Goal: Task Accomplishment & Management: Use online tool/utility

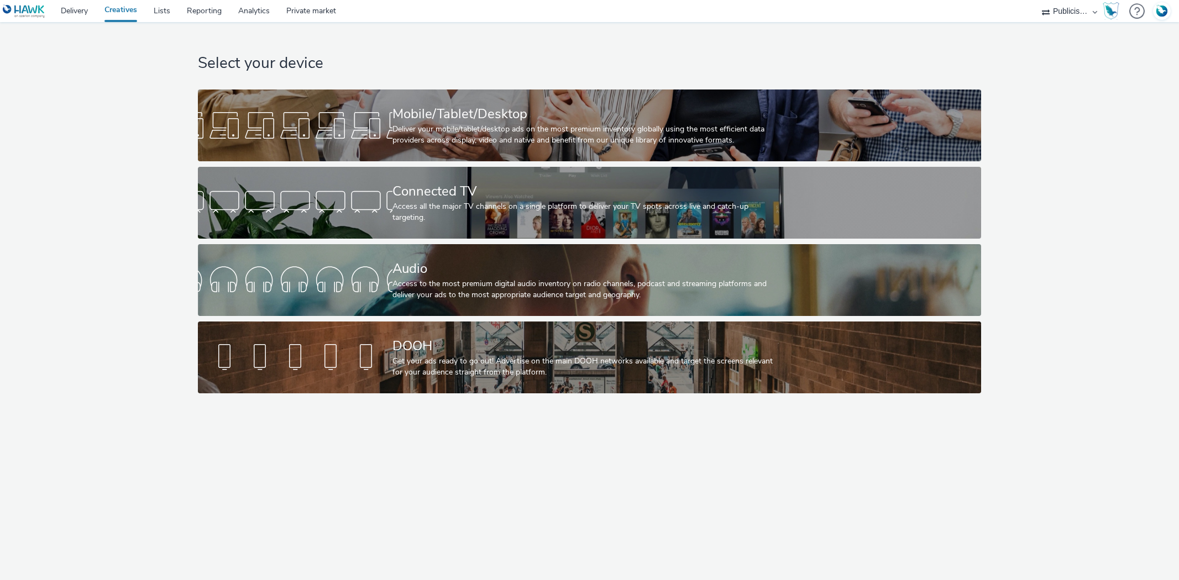
select select "08a58170-7f08-4922-abc8-b2d1eb407230"
click at [69, 7] on link "Delivery" at bounding box center [75, 11] width 44 height 22
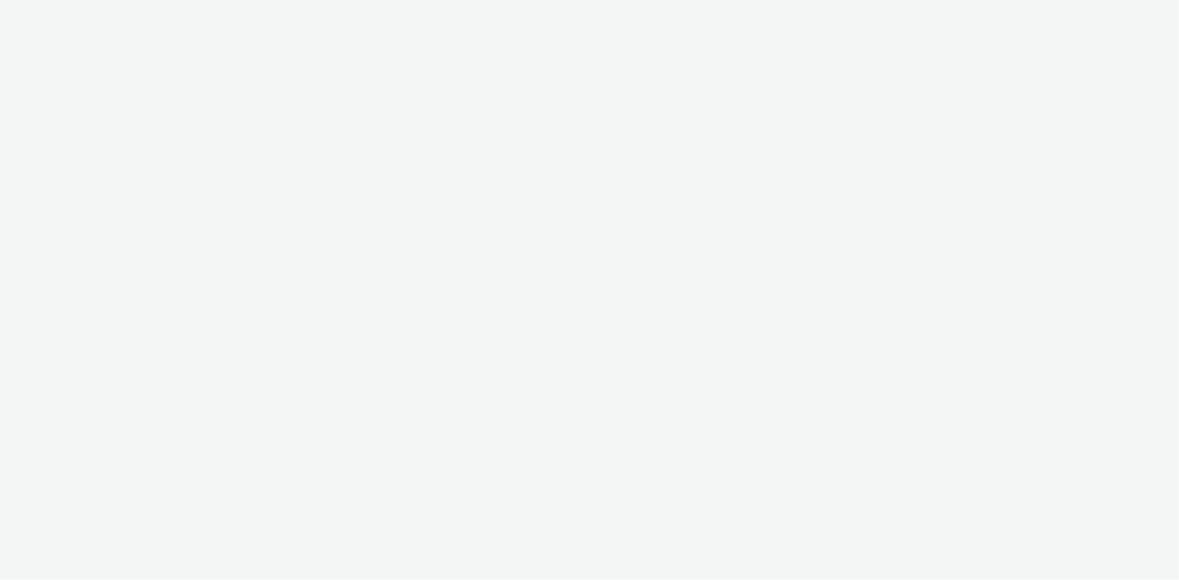
select select "08a58170-7f08-4922-abc8-b2d1eb407230"
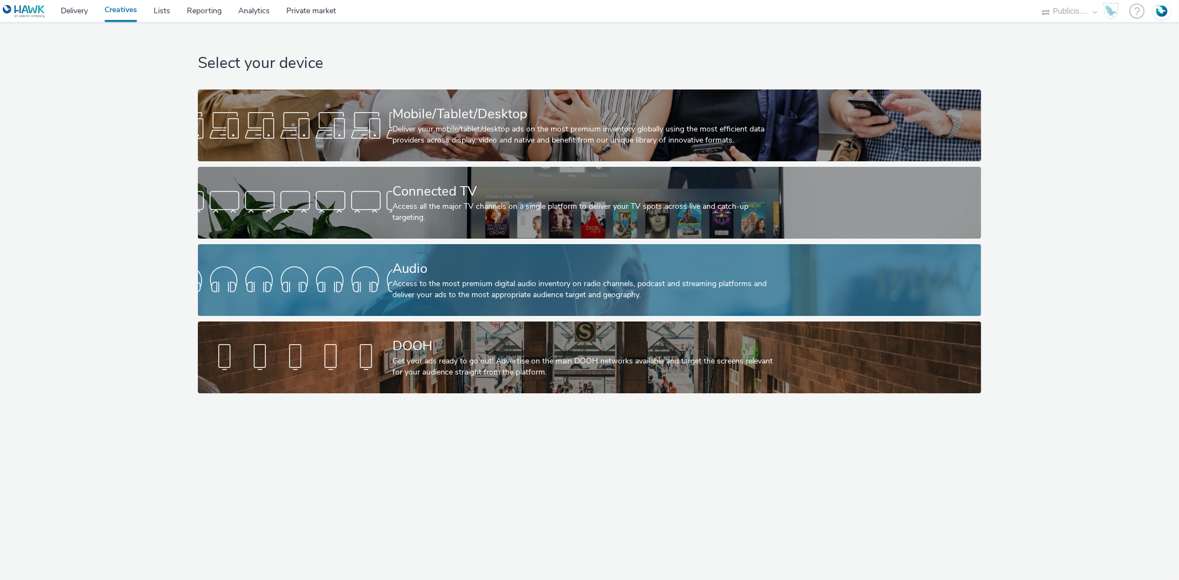
click at [473, 259] on div "Audio" at bounding box center [587, 268] width 390 height 19
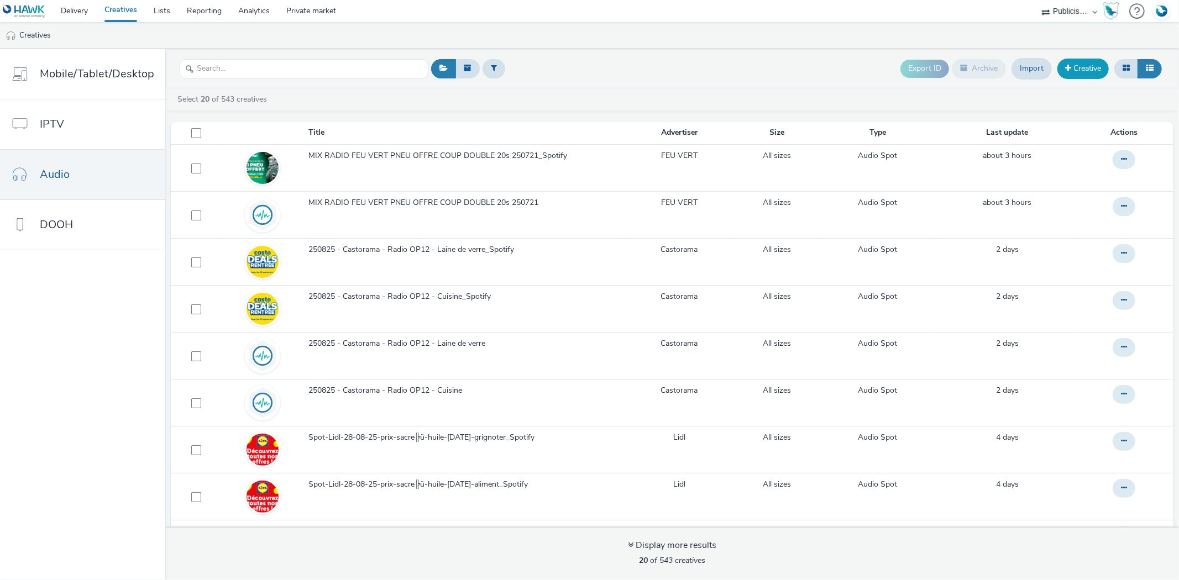
click at [1065, 67] on span at bounding box center [1068, 68] width 6 height 8
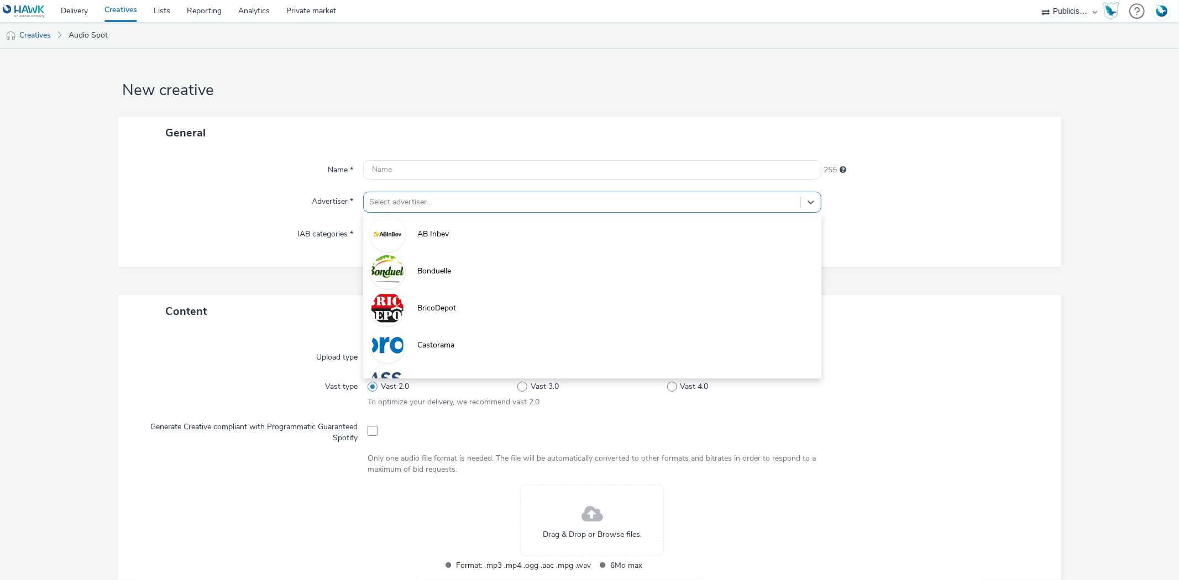
click at [390, 200] on div at bounding box center [581, 202] width 425 height 13
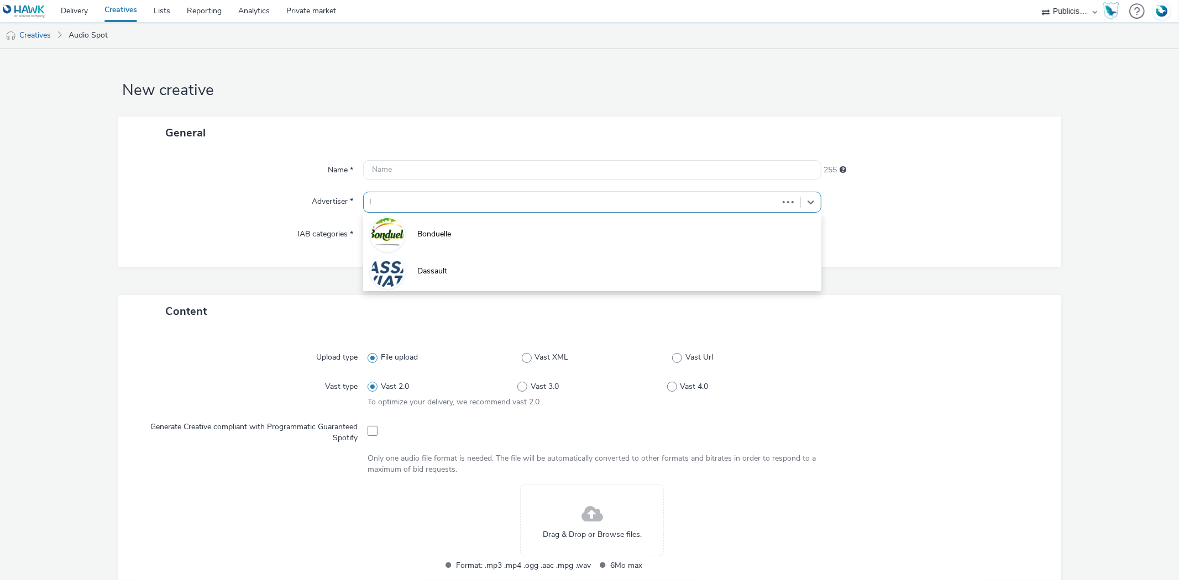
type input "li"
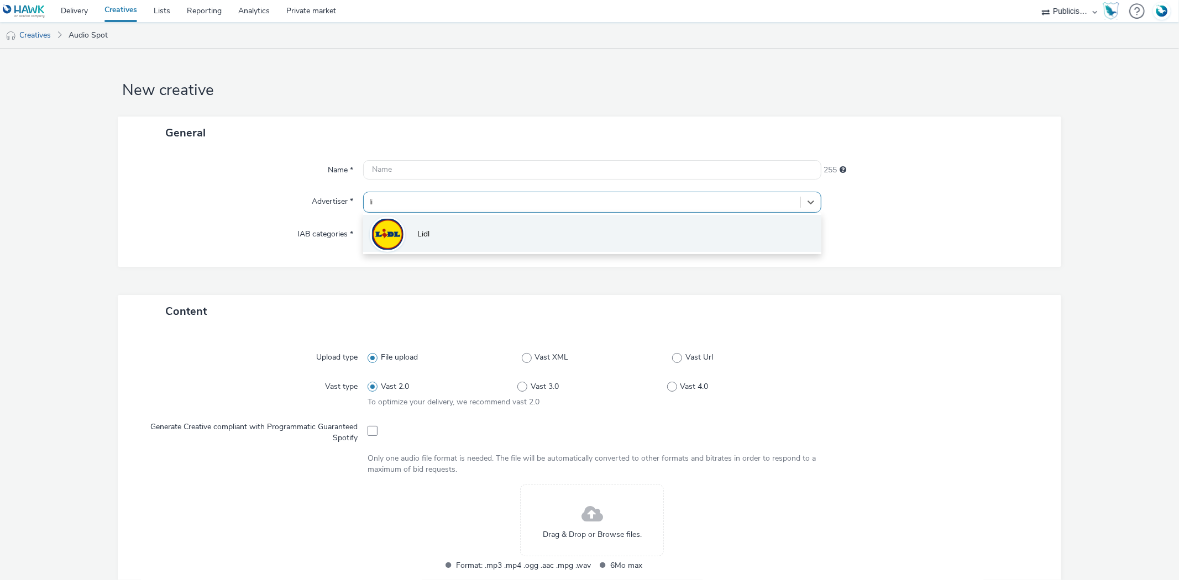
click at [432, 230] on li "Lidl" at bounding box center [592, 233] width 458 height 37
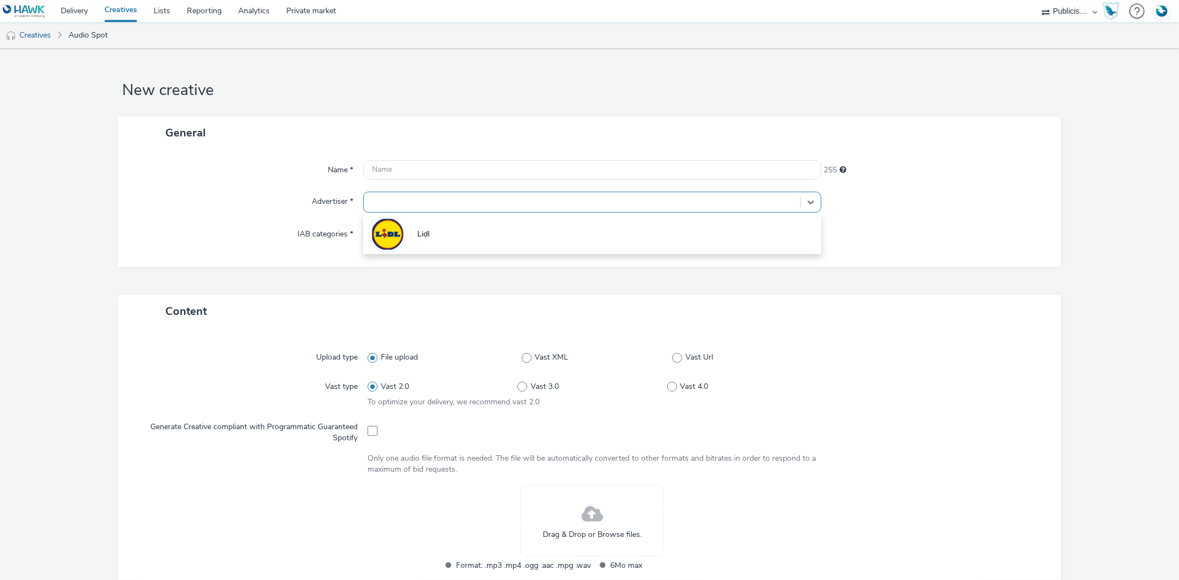
type input "[URL][DOMAIN_NAME]"
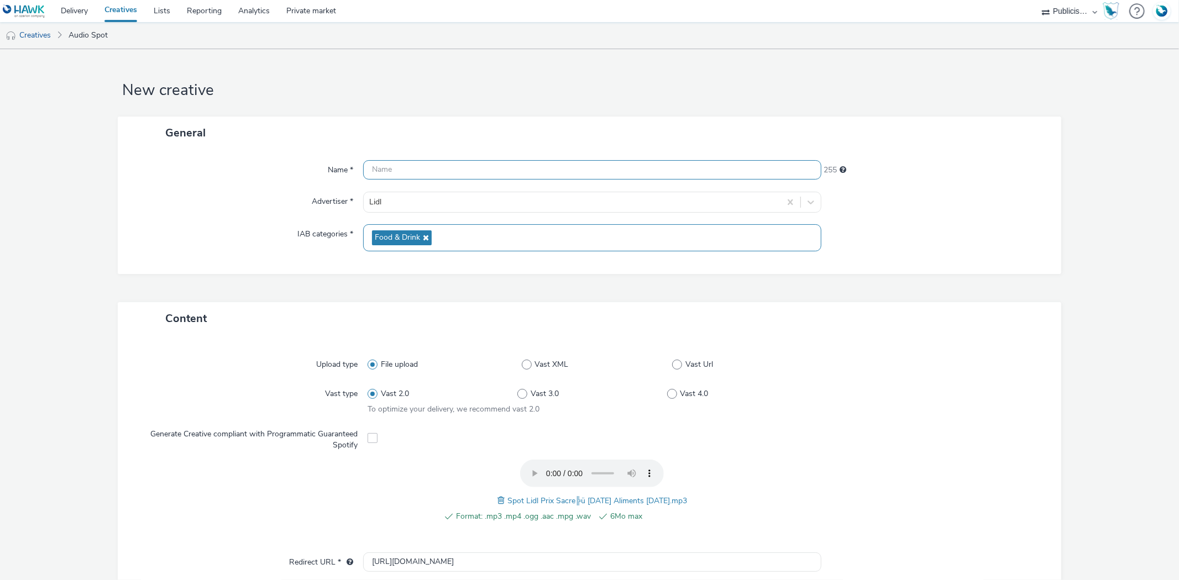
click at [423, 163] on input "text" at bounding box center [592, 169] width 458 height 19
paste input "Spot Lidl Prix Sacre╠ü [DATE] Aliments [DATE]"
type input "Spot Lidl Prix Sacre╠ü [DATE] Aliments [DATE]"
click at [382, 560] on input "http://lidl.fr" at bounding box center [592, 562] width 458 height 19
type input "https://lidl.fr"
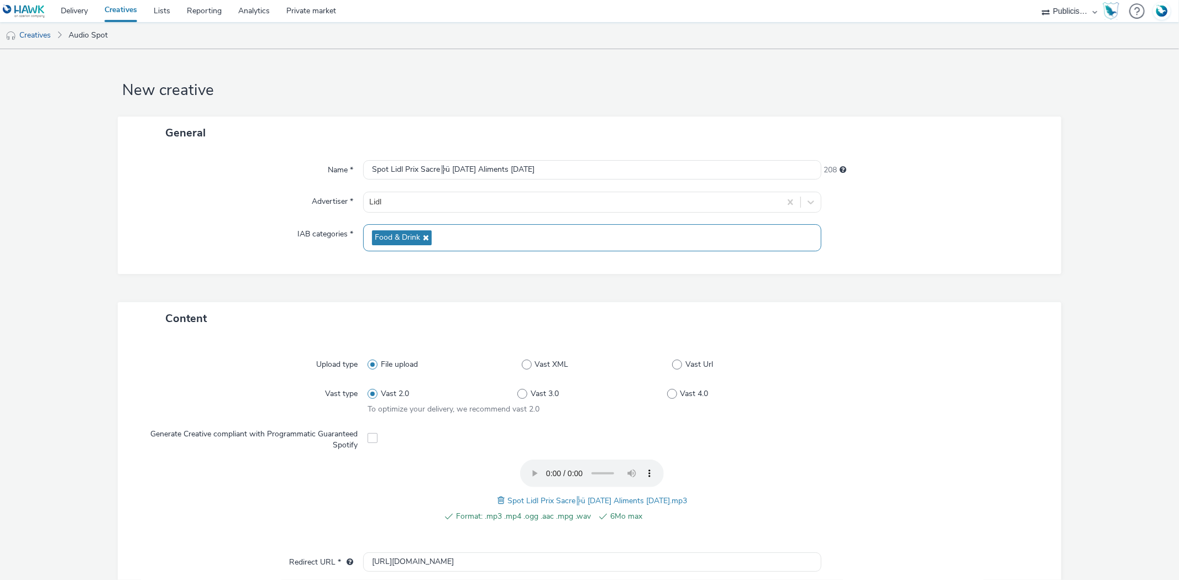
click at [969, 407] on div at bounding box center [929, 400] width 224 height 32
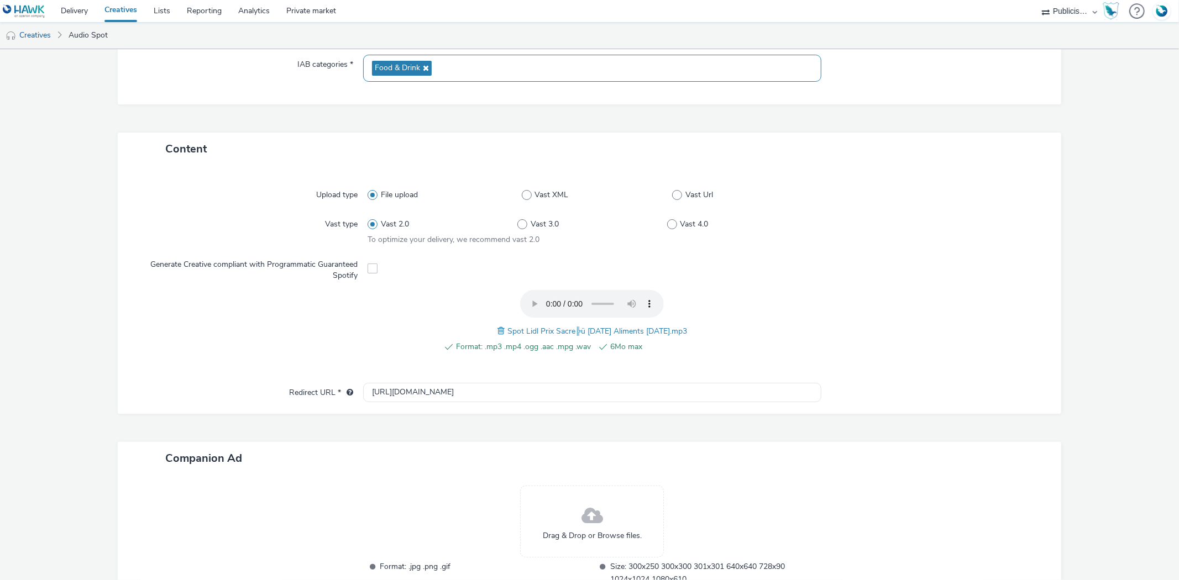
scroll to position [256, 0]
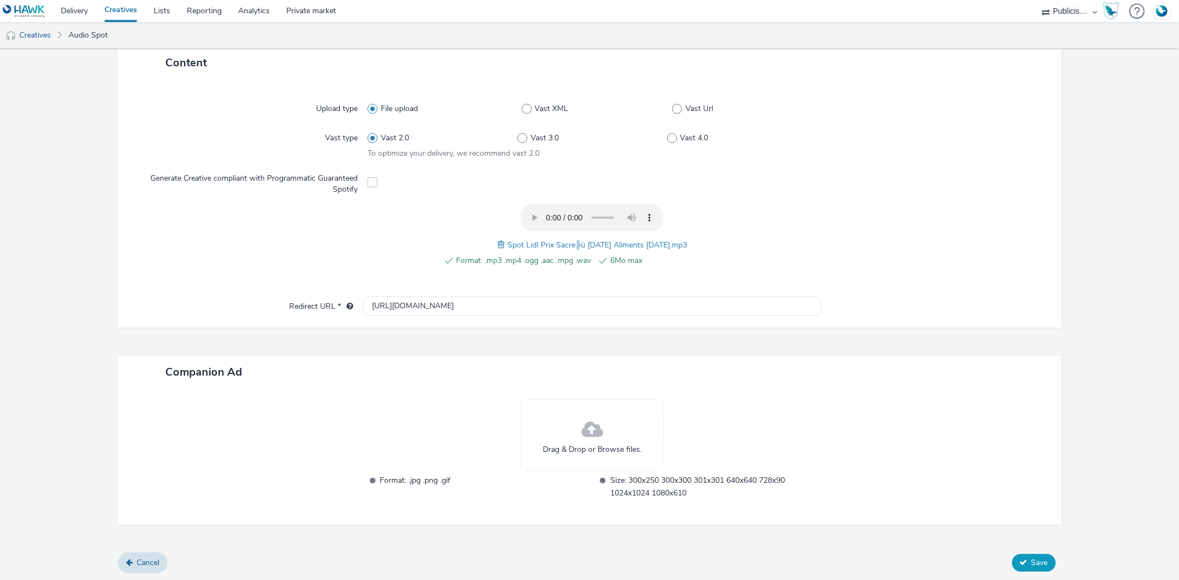
click at [1031, 558] on span "Save" at bounding box center [1039, 563] width 17 height 11
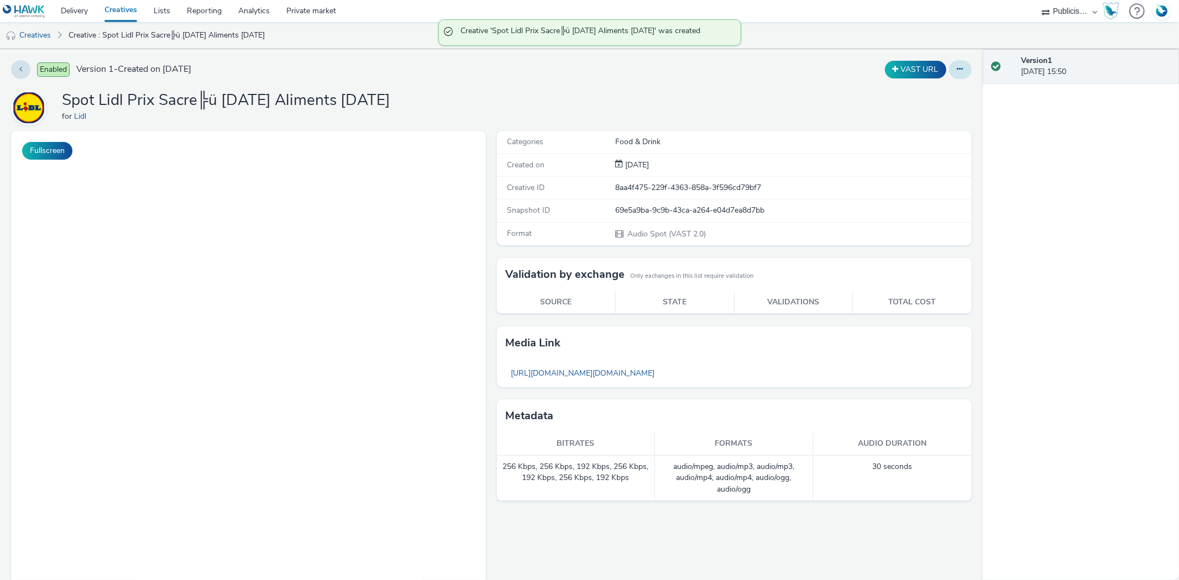
click at [957, 65] on icon at bounding box center [960, 69] width 6 height 8
click at [925, 112] on link "Duplicate" at bounding box center [930, 114] width 83 height 22
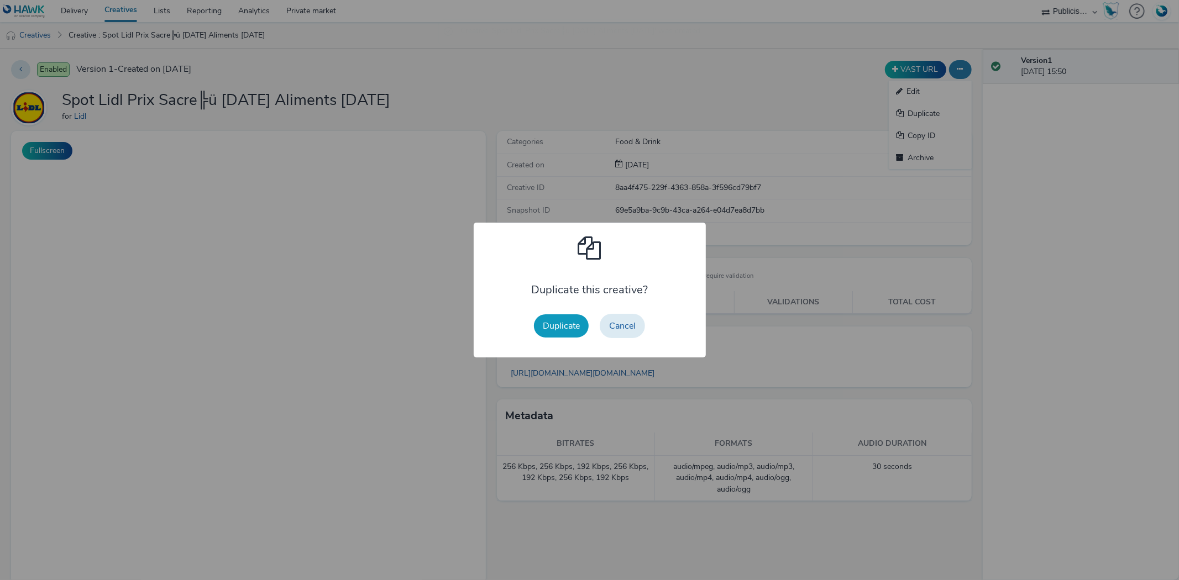
click at [544, 322] on button "Duplicate" at bounding box center [561, 325] width 55 height 23
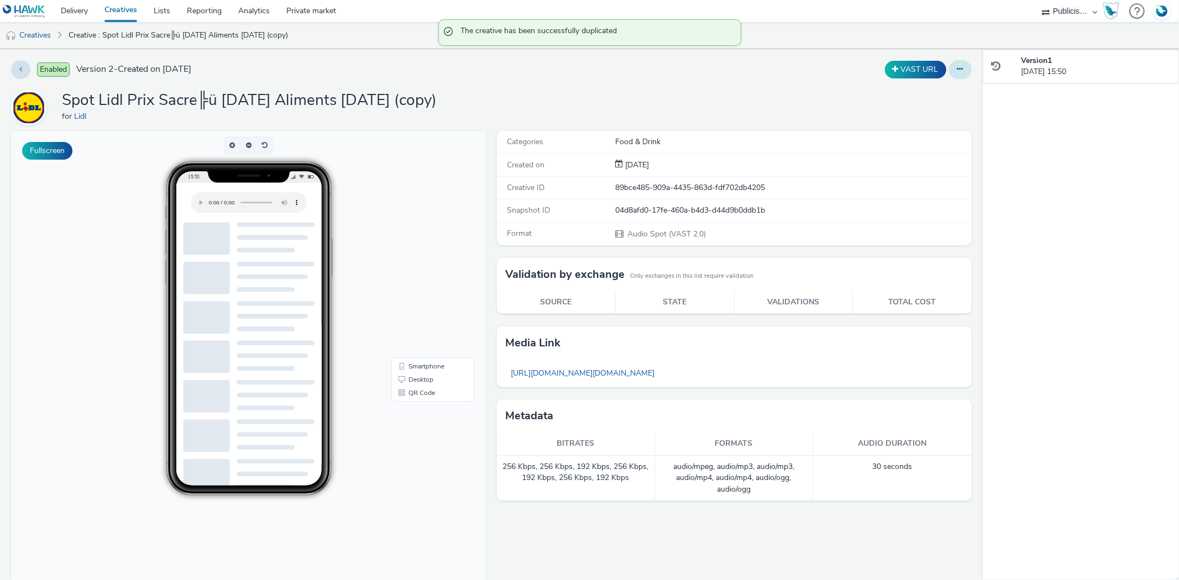
click at [954, 70] on button at bounding box center [960, 69] width 23 height 19
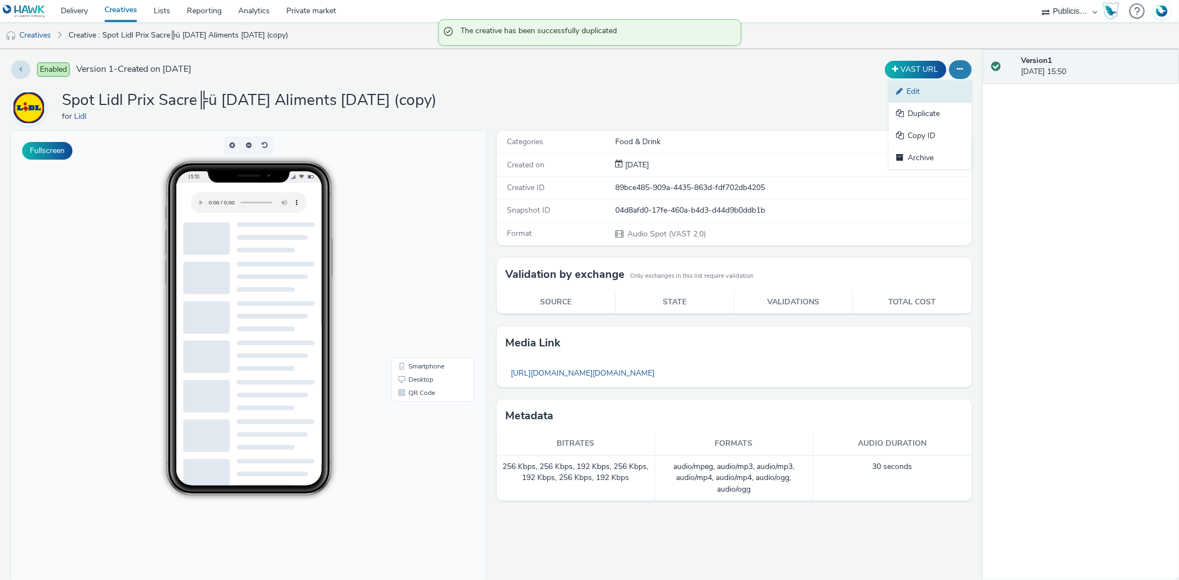
click at [930, 91] on link "Edit" at bounding box center [930, 92] width 83 height 22
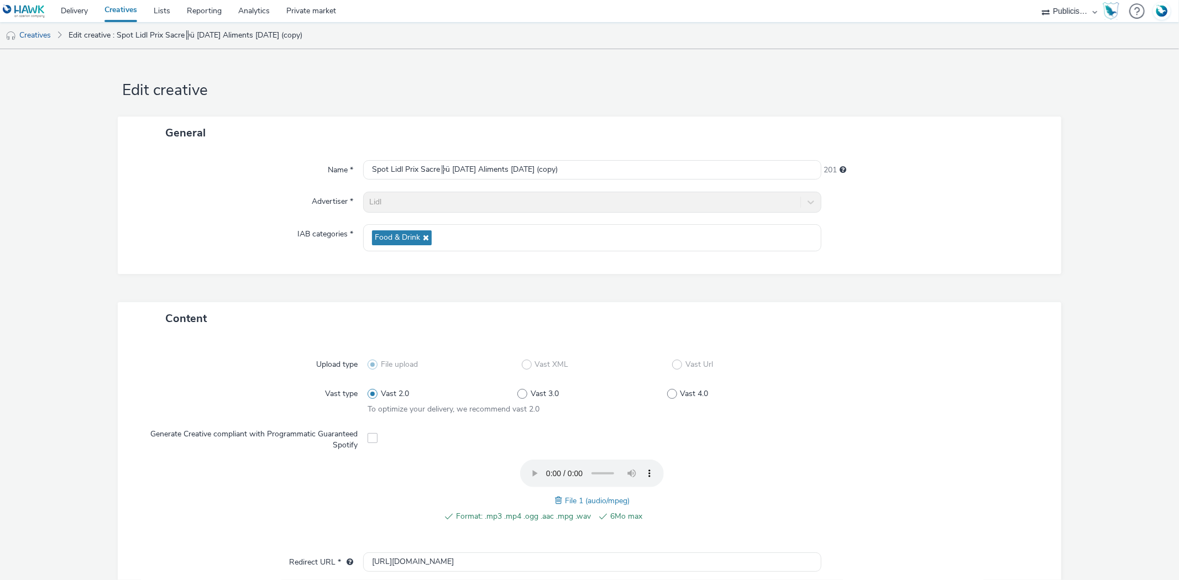
click at [555, 496] on span at bounding box center [560, 501] width 10 height 12
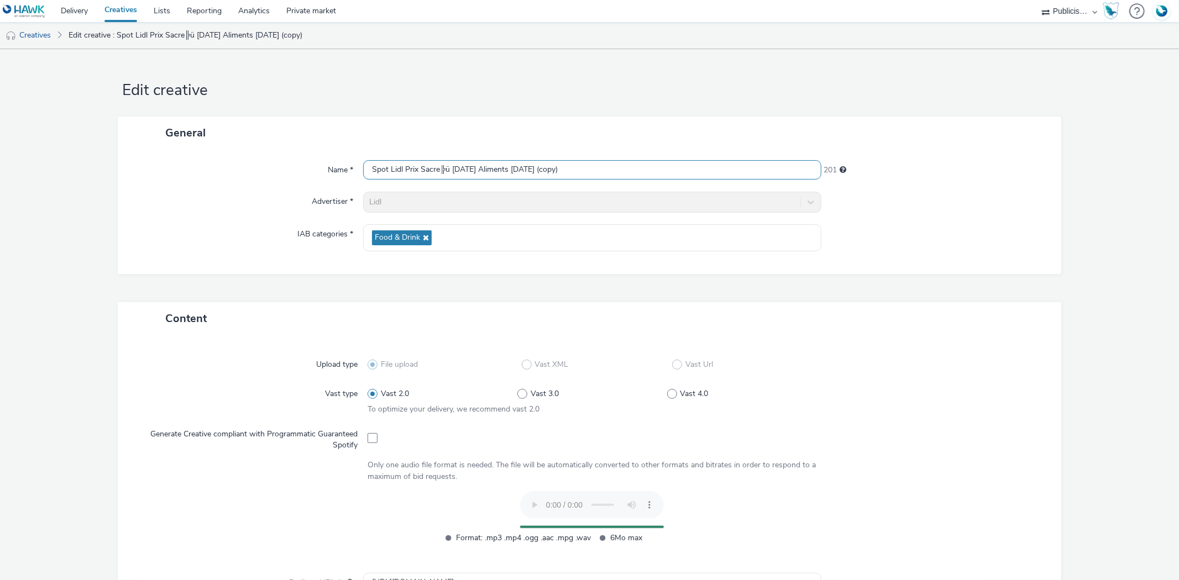
click at [486, 171] on input "Spot Lidl Prix Sacre╠ü Demain Aliments 02-09-25 (copy)" at bounding box center [592, 169] width 458 height 19
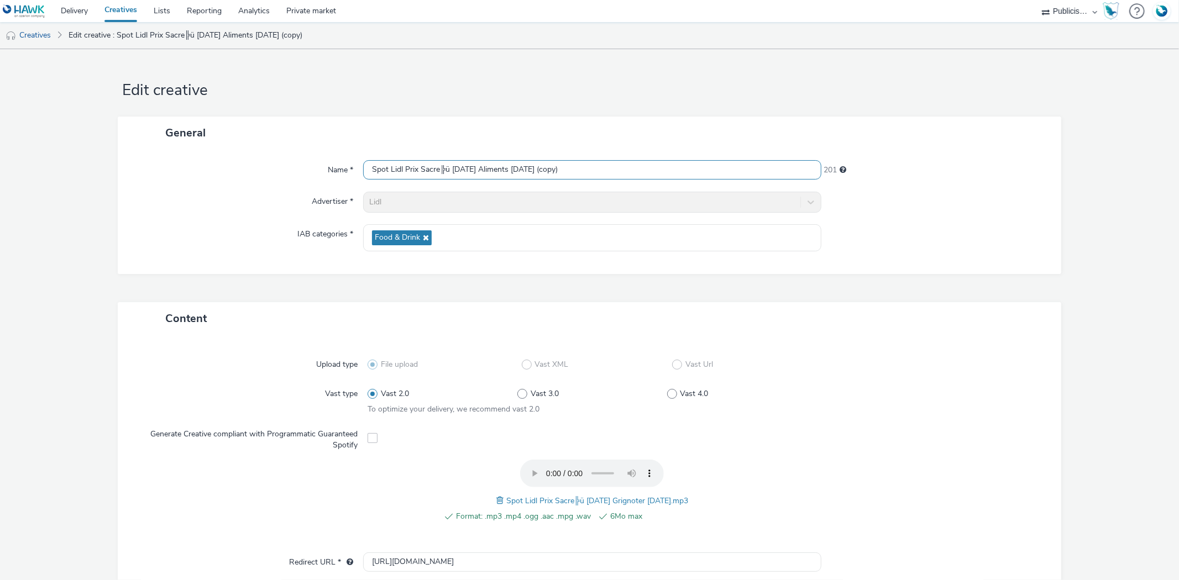
click at [486, 171] on input "Spot Lidl Prix Sacre╠ü Demain Aliments 02-09-25 (copy)" at bounding box center [592, 169] width 458 height 19
paste input "Grignoter"
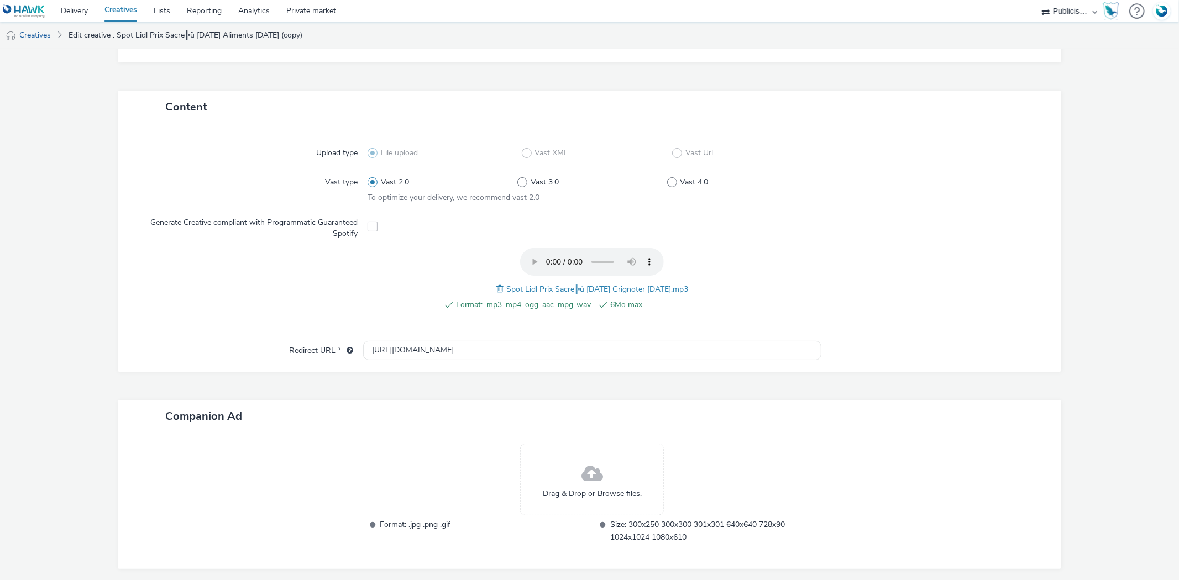
scroll to position [256, 0]
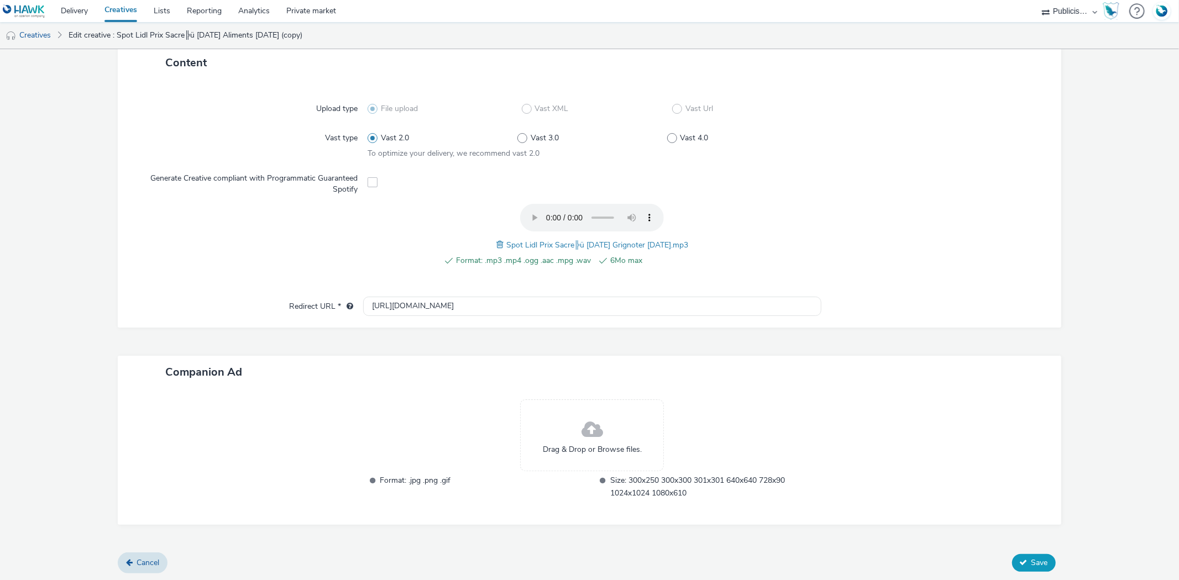
type input "Spot Lidl Prix Sacre╠ü Demain Grignoter 02-09-25"
click at [1031, 562] on span "Save" at bounding box center [1039, 563] width 17 height 11
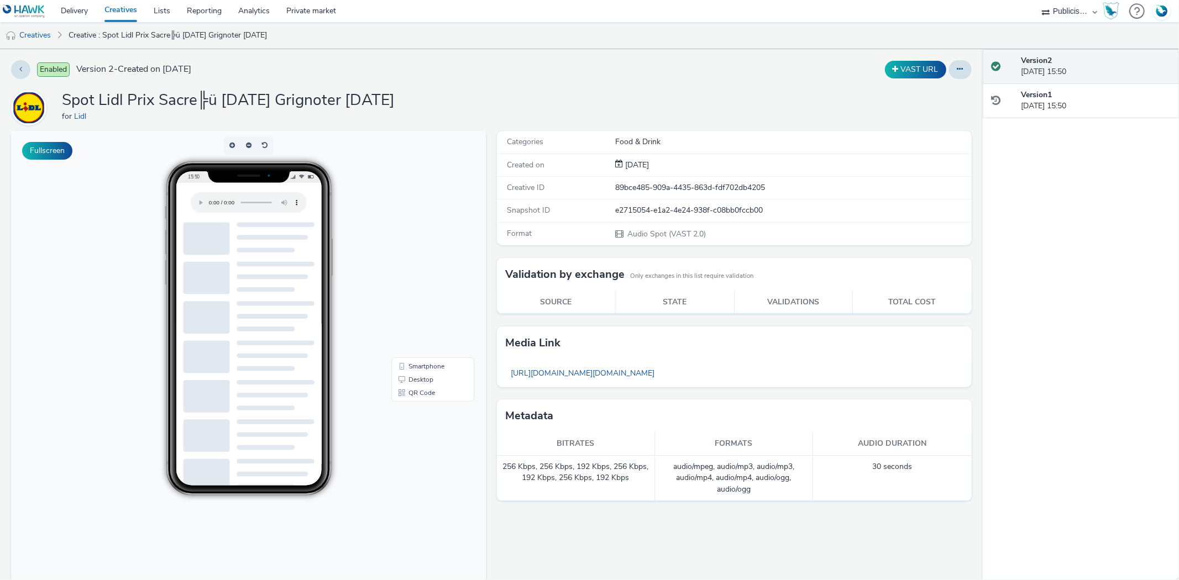
drag, startPoint x: 955, startPoint y: 70, endPoint x: 965, endPoint y: 87, distance: 20.1
click at [957, 72] on button at bounding box center [960, 69] width 23 height 19
click at [921, 112] on link "Duplicate" at bounding box center [930, 114] width 83 height 22
drag, startPoint x: 468, startPoint y: 337, endPoint x: 540, endPoint y: 333, distance: 72.0
click at [542, 333] on div "Media link" at bounding box center [734, 343] width 475 height 33
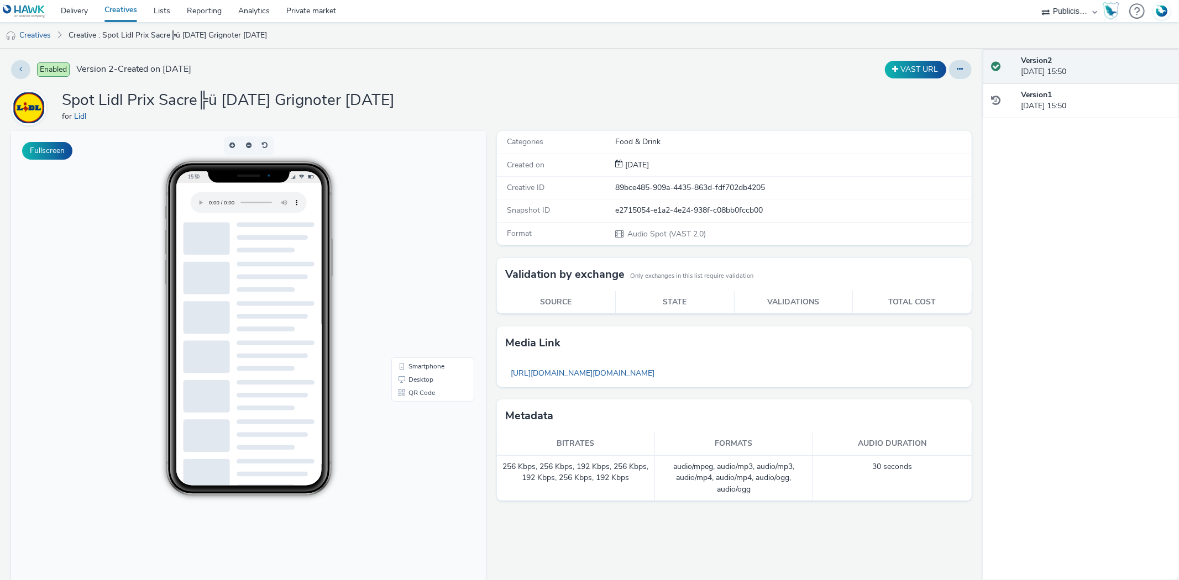
drag, startPoint x: 948, startPoint y: 78, endPoint x: 961, endPoint y: 77, distance: 12.2
click at [955, 76] on button at bounding box center [960, 69] width 23 height 19
click at [921, 108] on link "Duplicate" at bounding box center [930, 114] width 83 height 22
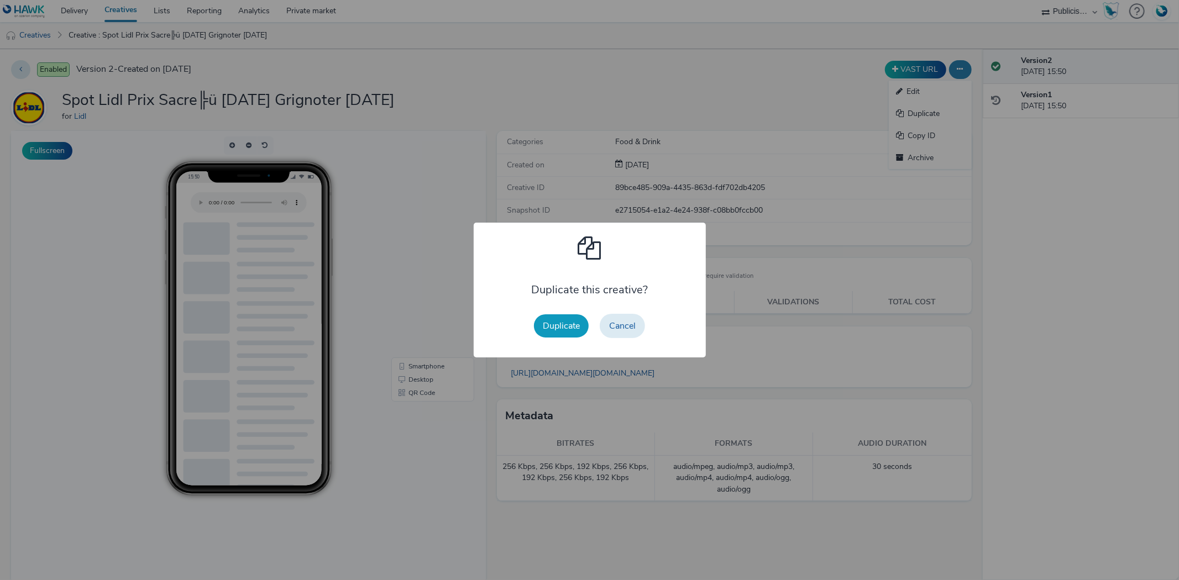
click at [557, 324] on button "Duplicate" at bounding box center [561, 325] width 55 height 23
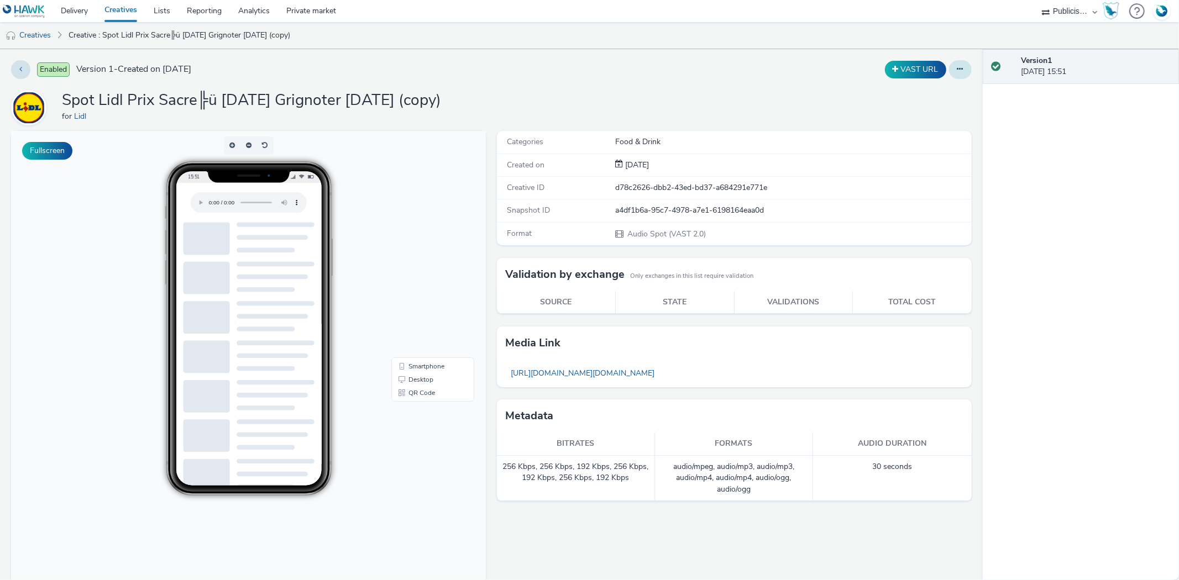
click at [957, 73] on icon at bounding box center [960, 69] width 6 height 8
click at [926, 90] on link "Edit" at bounding box center [930, 92] width 83 height 22
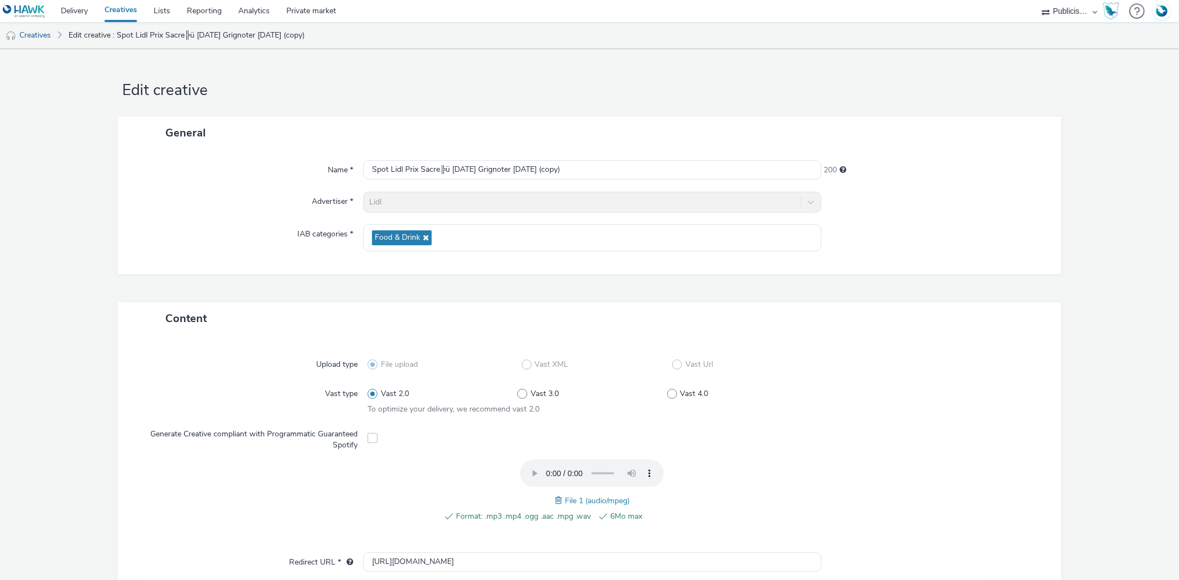
click at [555, 499] on span at bounding box center [560, 501] width 10 height 12
click at [491, 170] on input "Spot Lidl Prix Sacre╠ü Demain Grignoter 02-09-25 (copy)" at bounding box center [592, 169] width 458 height 19
paste input "Bougez"
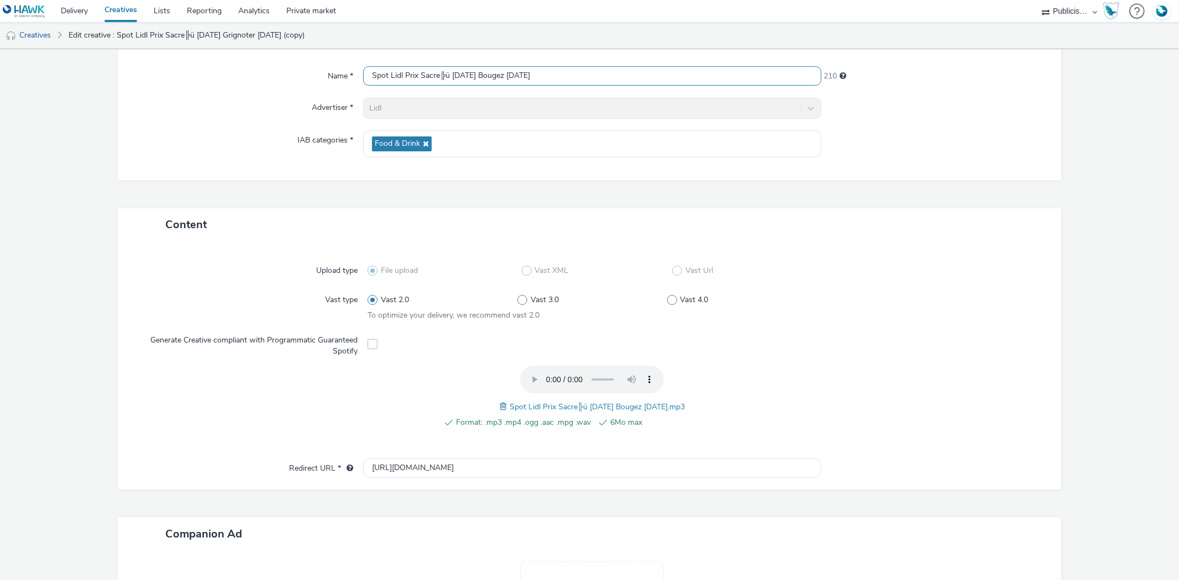
scroll to position [256, 0]
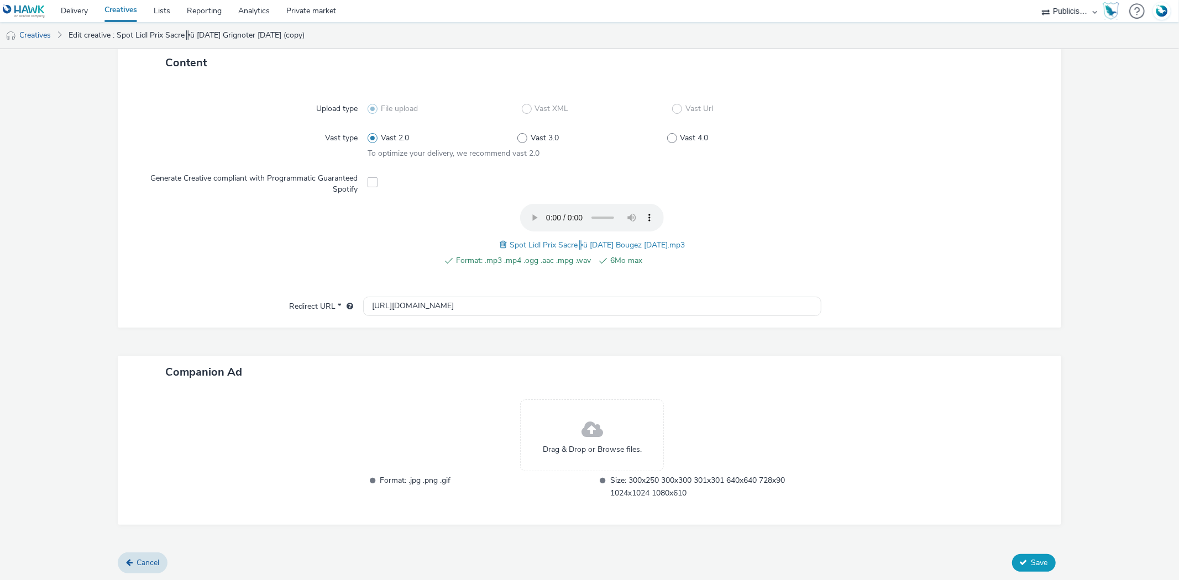
type input "Spot Lidl Prix Sacre╠ü Demain Bougez 02-09-25"
click at [1027, 554] on button "Save" at bounding box center [1034, 563] width 44 height 18
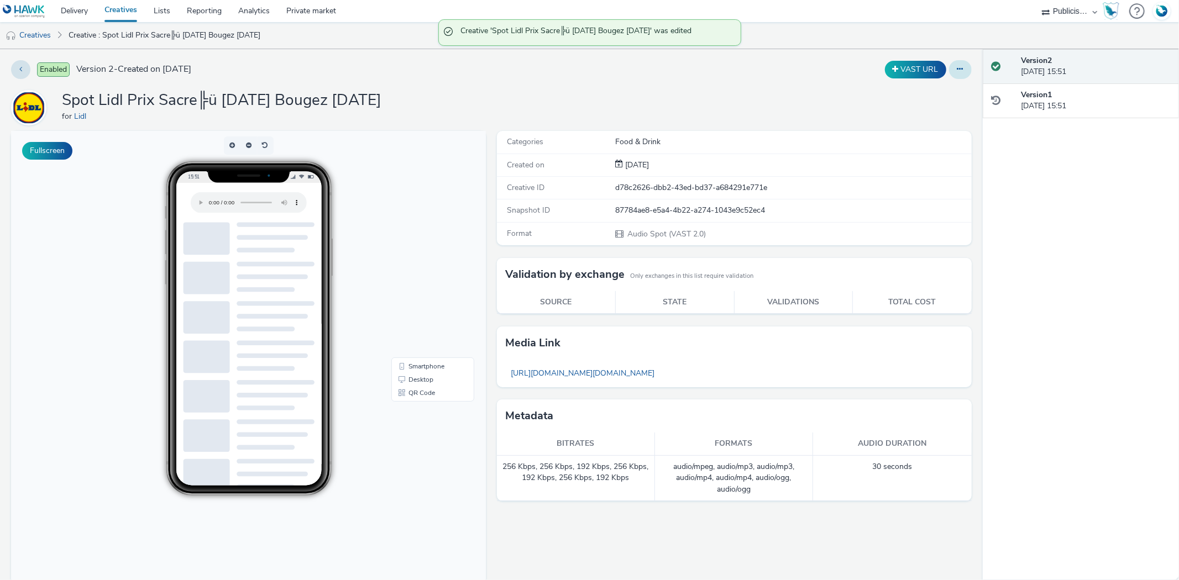
click at [957, 67] on button at bounding box center [960, 69] width 23 height 19
click at [910, 117] on link "Duplicate" at bounding box center [930, 114] width 83 height 22
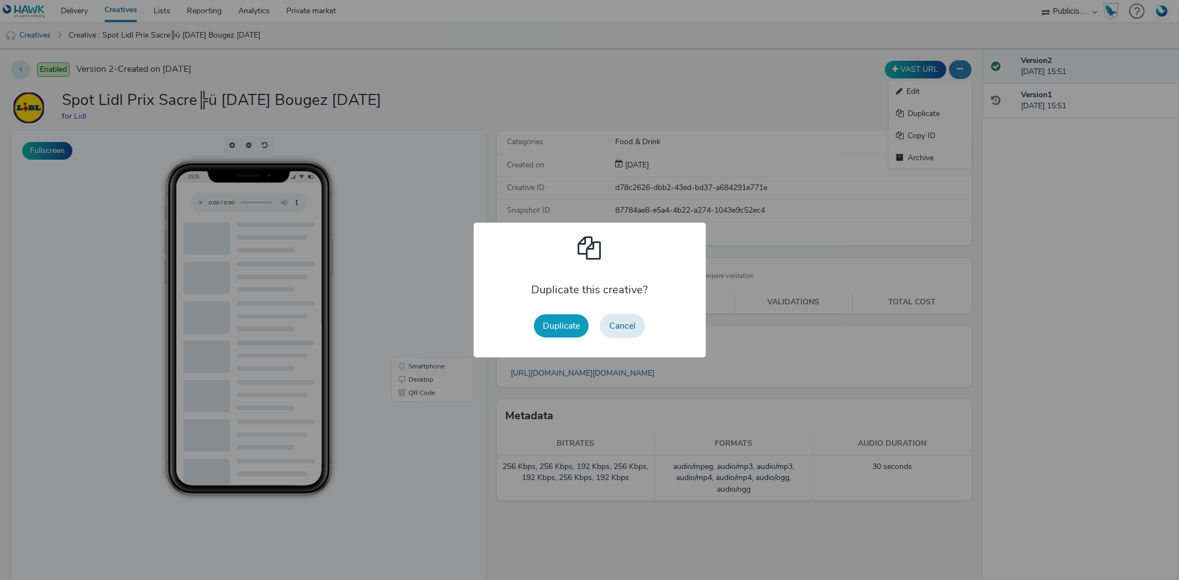
click at [565, 331] on button "Duplicate" at bounding box center [561, 325] width 55 height 23
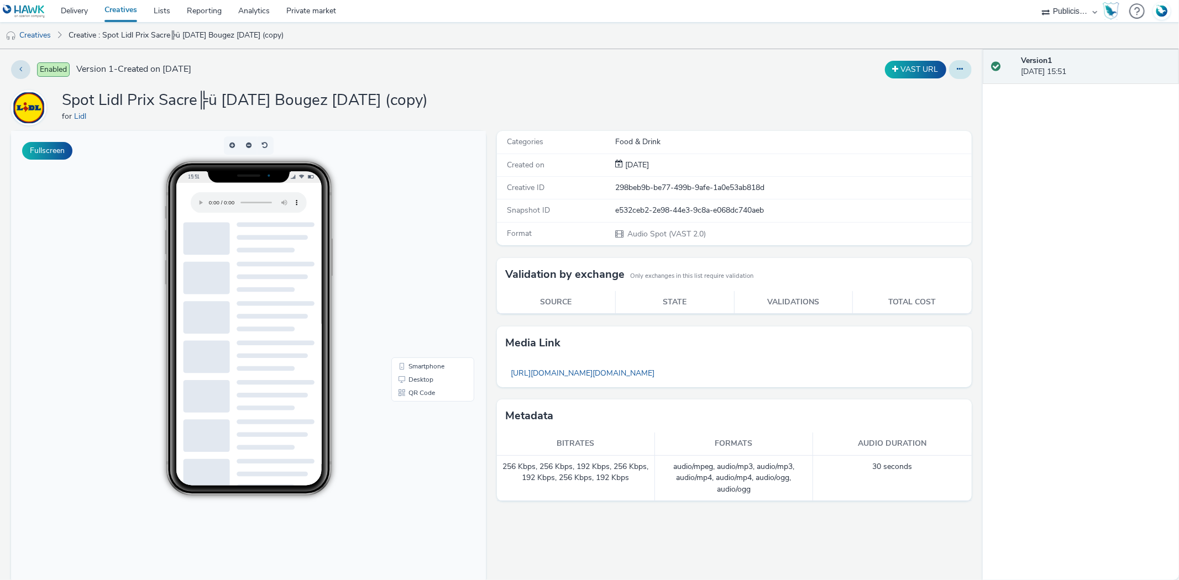
click at [957, 67] on icon at bounding box center [960, 69] width 6 height 8
click at [929, 90] on link "Edit" at bounding box center [930, 92] width 83 height 22
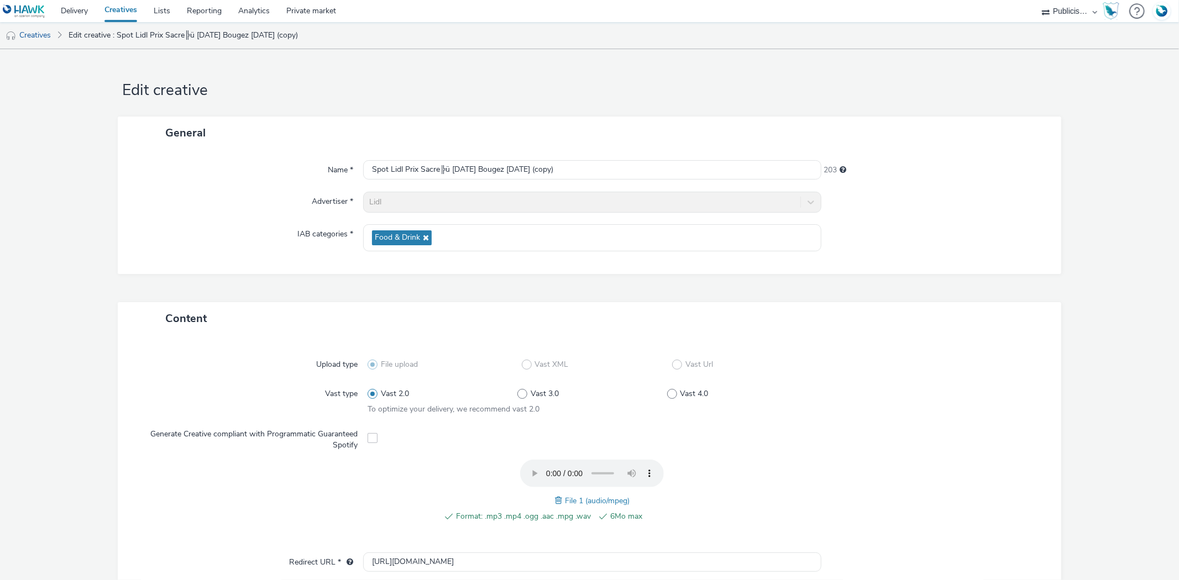
click at [555, 500] on span at bounding box center [560, 501] width 10 height 12
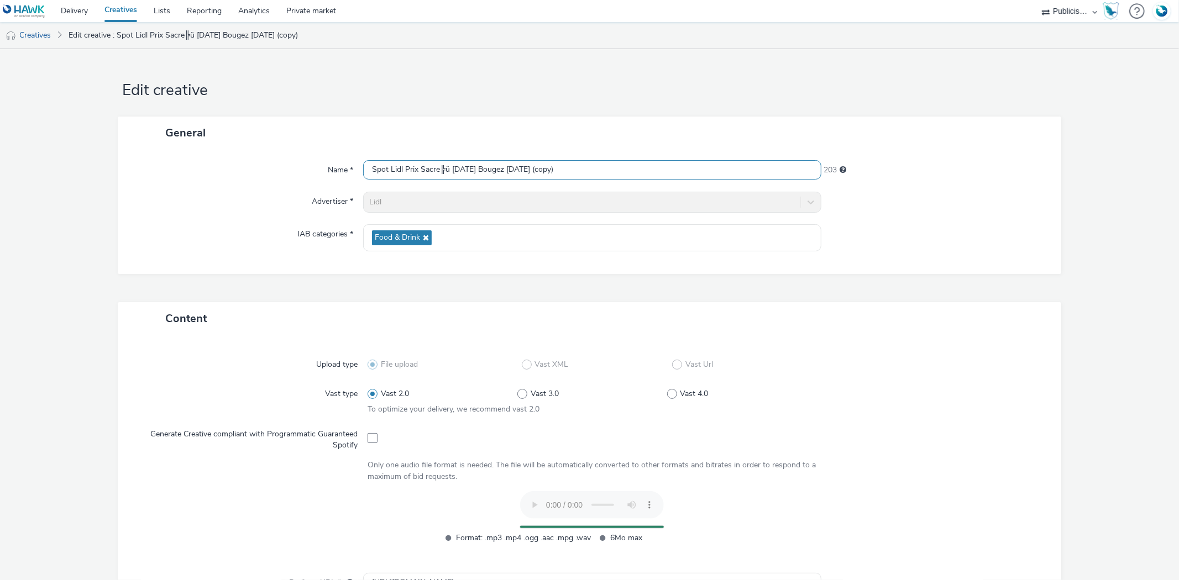
click at [440, 174] on input "Spot Lidl Prix Sacre╠ü Demain Bougez 02-09-25 (copy)" at bounding box center [592, 169] width 458 height 19
paste input "Moment Grignoter 02-09-25"
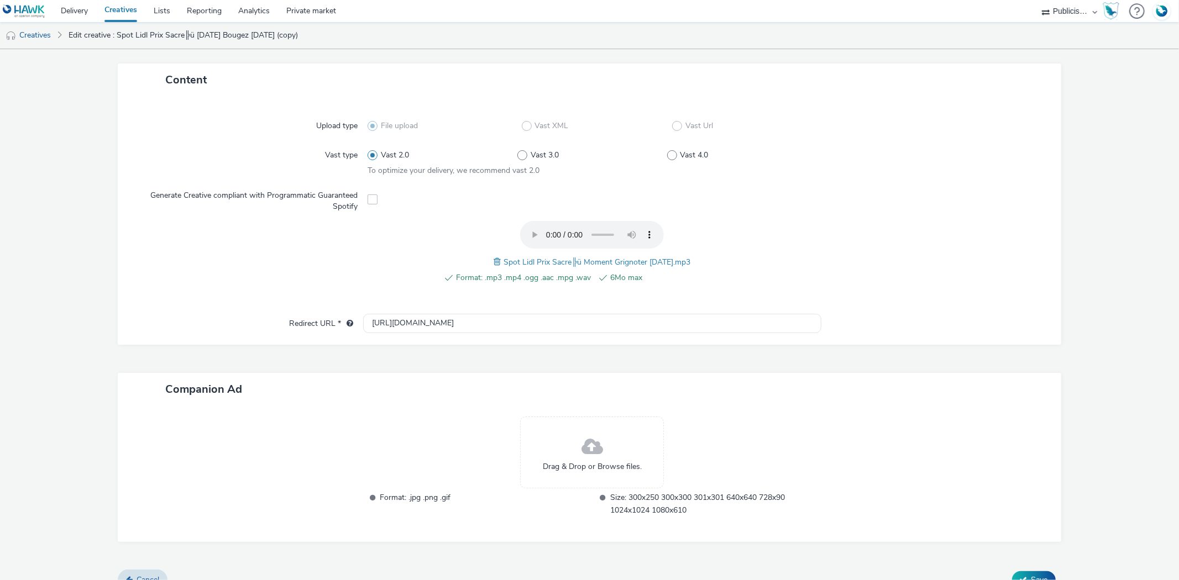
scroll to position [256, 0]
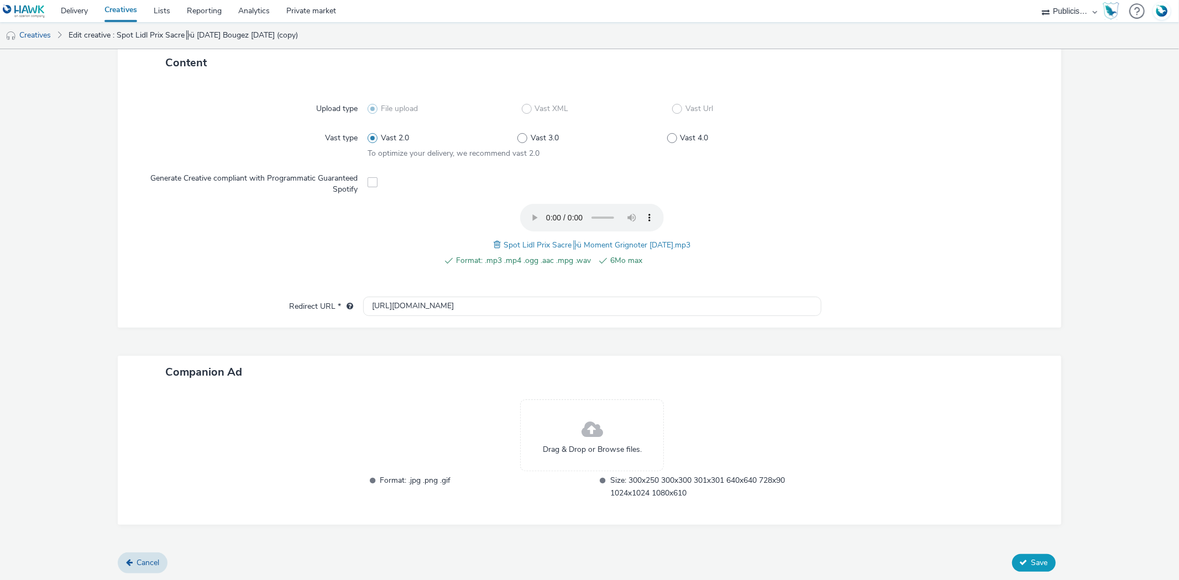
type input "Spot Lidl Prix Sacre╠ü Moment Grignoter 02-09-25"
click at [1031, 560] on span "Save" at bounding box center [1039, 563] width 17 height 11
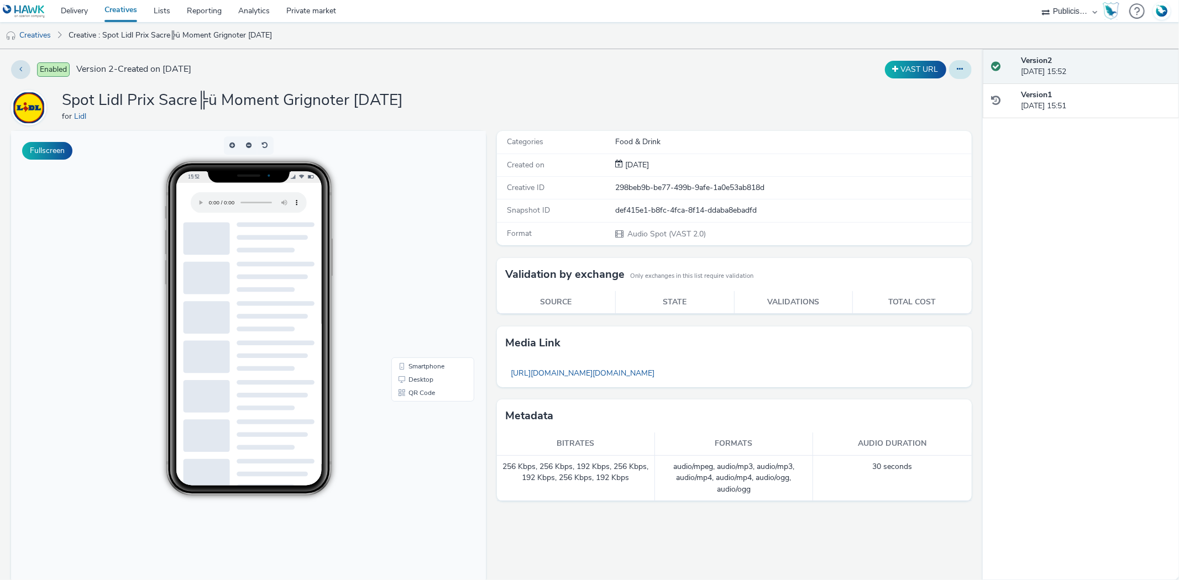
click at [957, 72] on icon at bounding box center [960, 69] width 6 height 8
click at [929, 107] on link "Duplicate" at bounding box center [930, 114] width 83 height 22
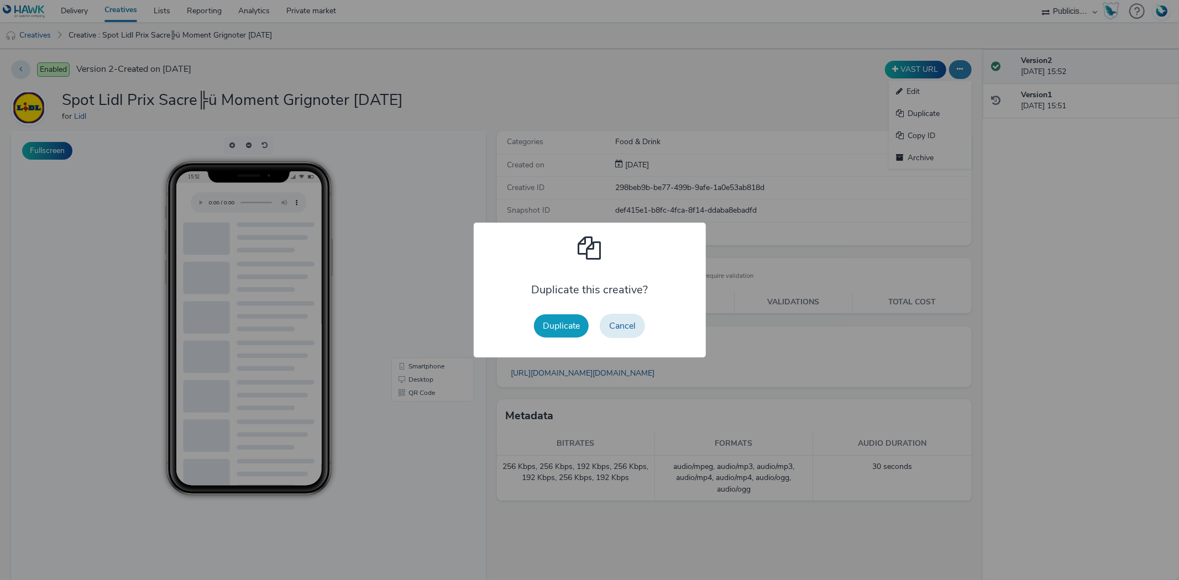
click at [544, 319] on button "Duplicate" at bounding box center [561, 325] width 55 height 23
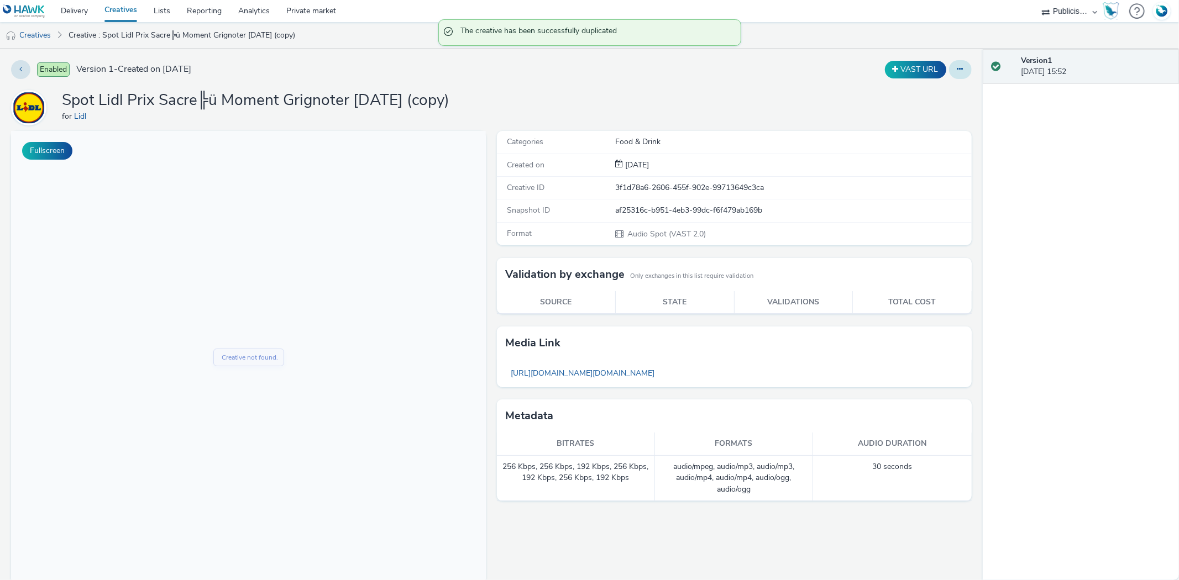
click at [957, 65] on icon at bounding box center [960, 69] width 6 height 8
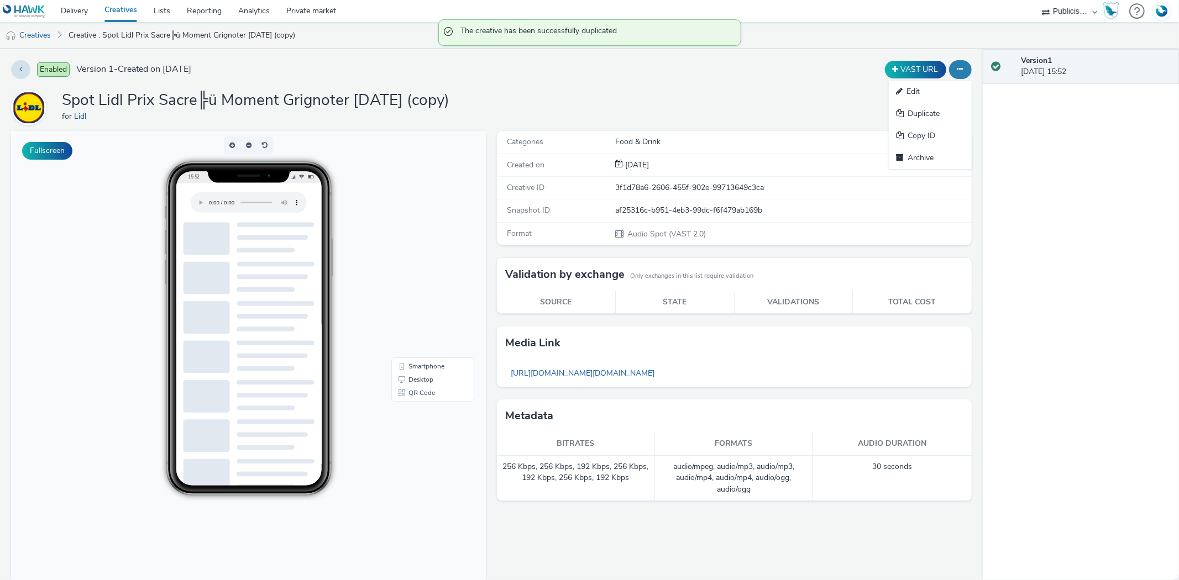
click at [921, 97] on link "Edit" at bounding box center [930, 92] width 83 height 22
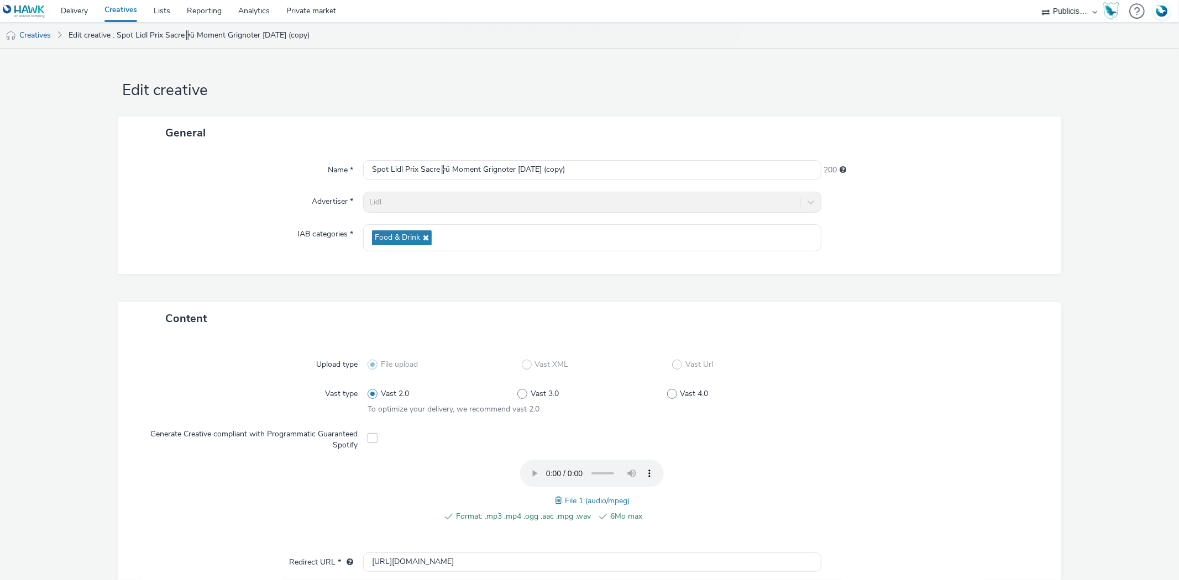
click at [555, 504] on span at bounding box center [560, 501] width 10 height 12
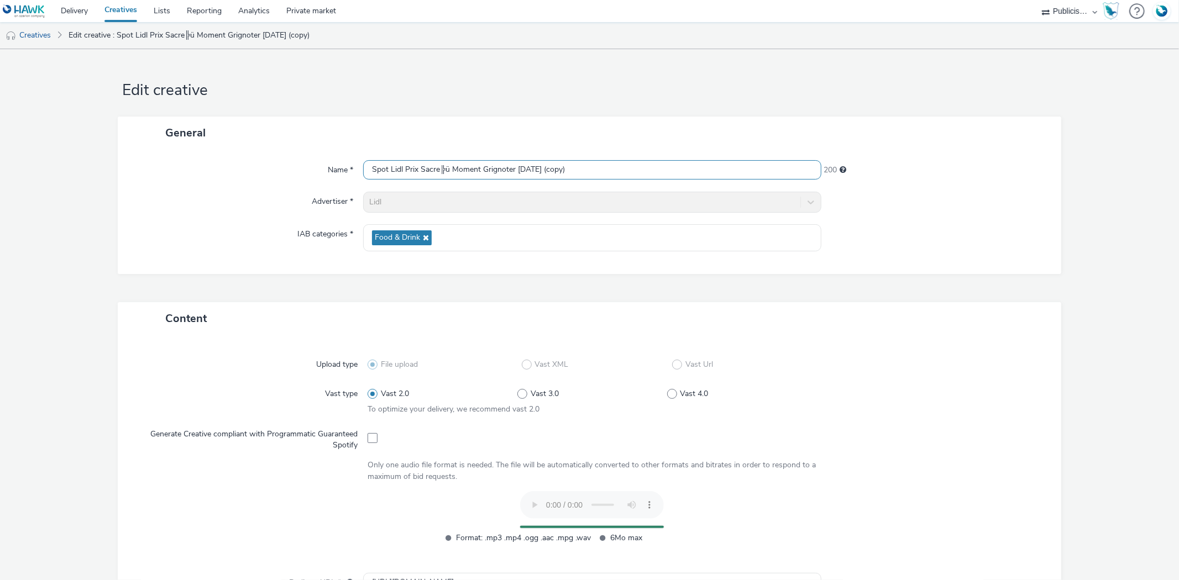
click at [455, 166] on input "Spot Lidl Prix Sacre╠ü Moment Grignoter 02-09-25 (copy)" at bounding box center [592, 169] width 458 height 19
paste input "Aliments 02-09-25"
type input "Spot Lidl Prix Sacre╠ü Moment Aliments 02-09-25"
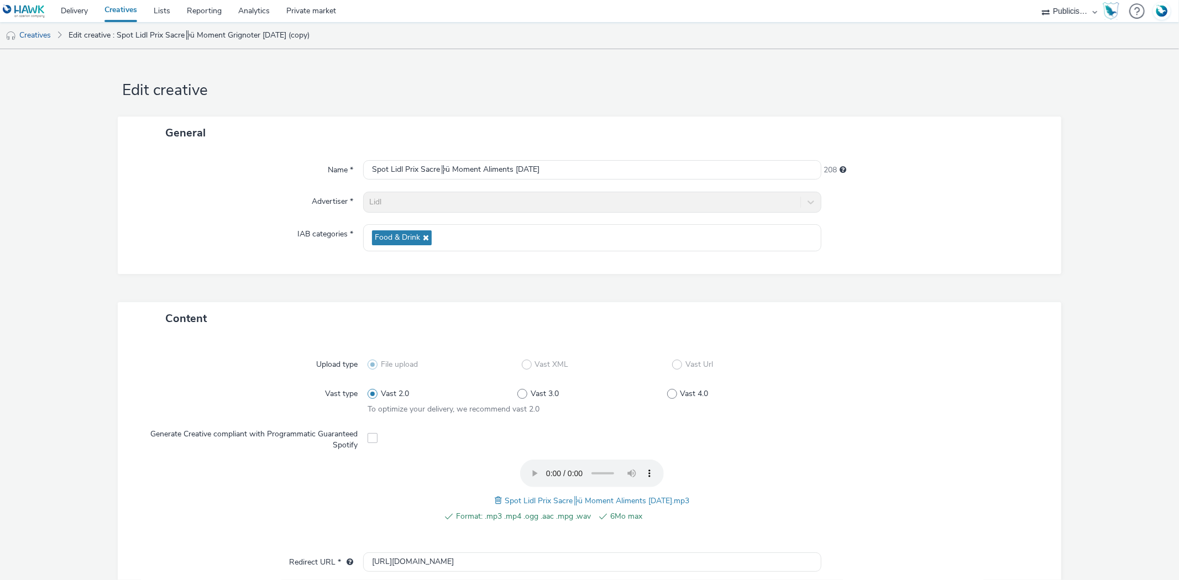
click at [1009, 310] on div "Content" at bounding box center [589, 318] width 943 height 33
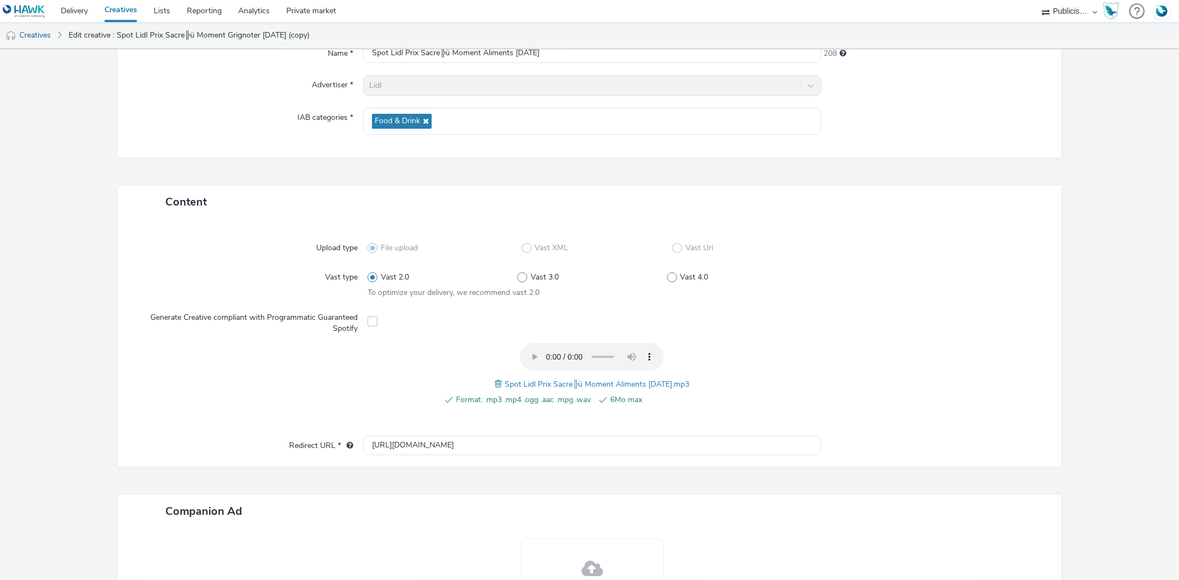
scroll to position [256, 0]
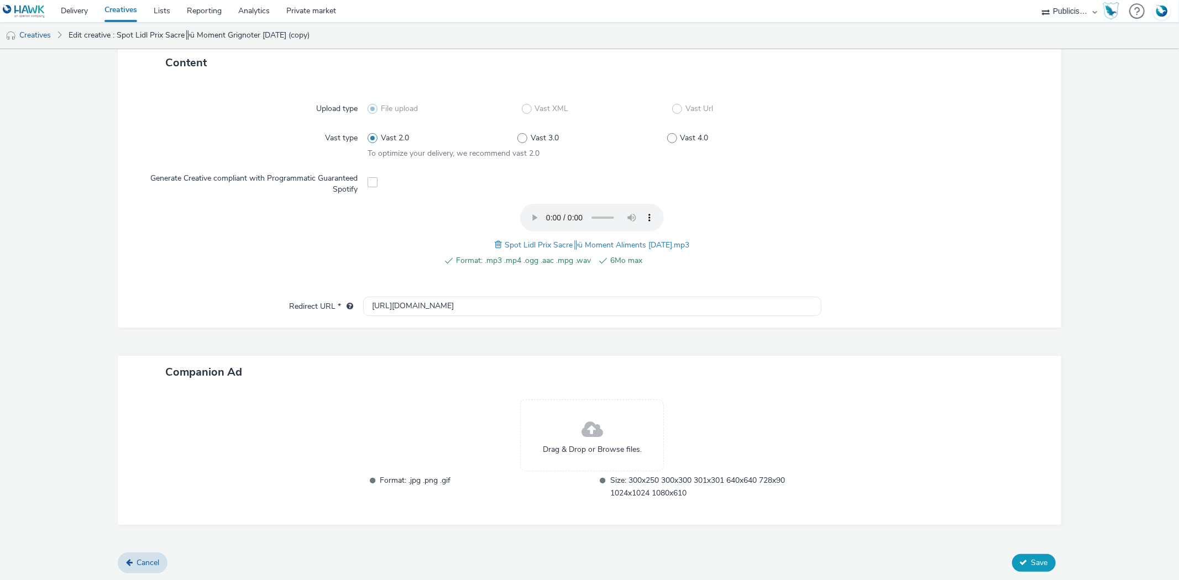
click at [1046, 555] on button "Save" at bounding box center [1034, 563] width 44 height 18
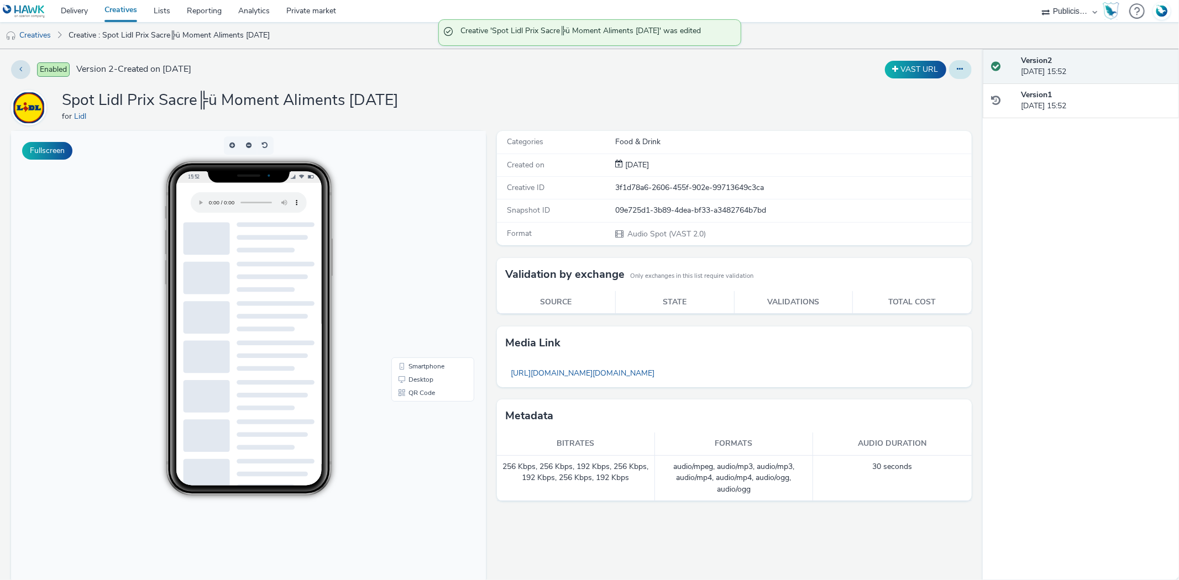
click at [955, 65] on button at bounding box center [960, 69] width 23 height 19
click at [926, 112] on link "Duplicate" at bounding box center [930, 114] width 83 height 22
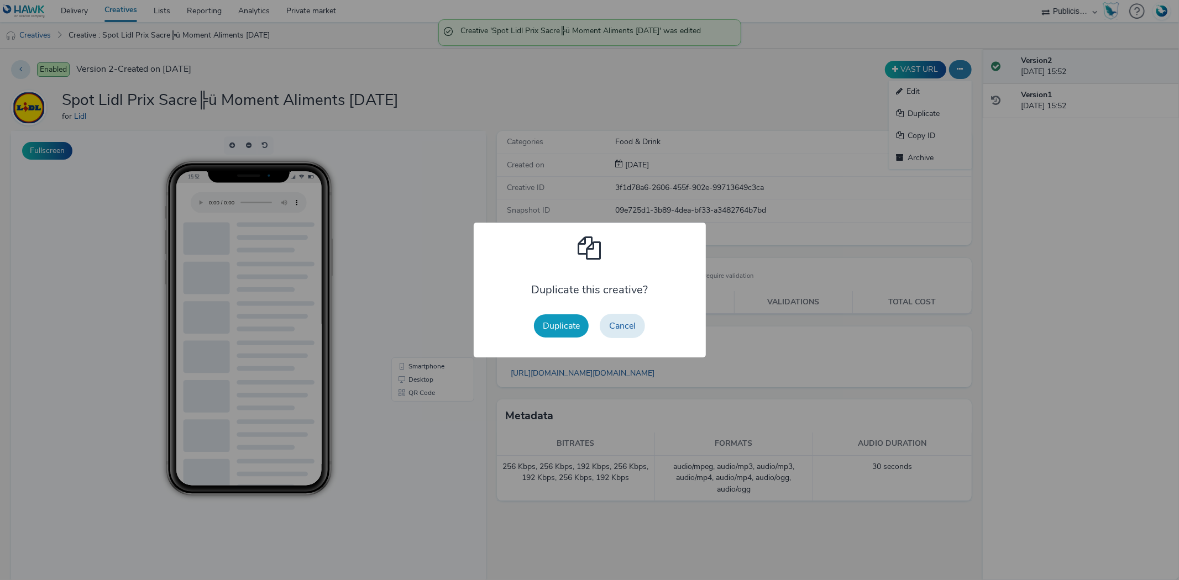
click at [552, 329] on button "Duplicate" at bounding box center [561, 325] width 55 height 23
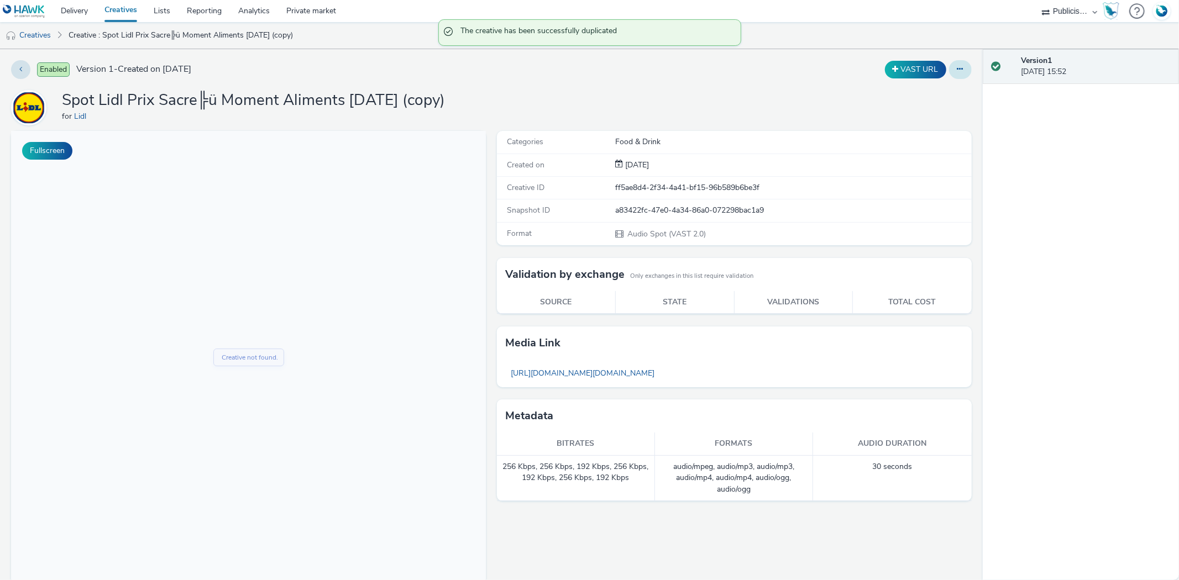
click at [957, 69] on icon at bounding box center [960, 69] width 6 height 8
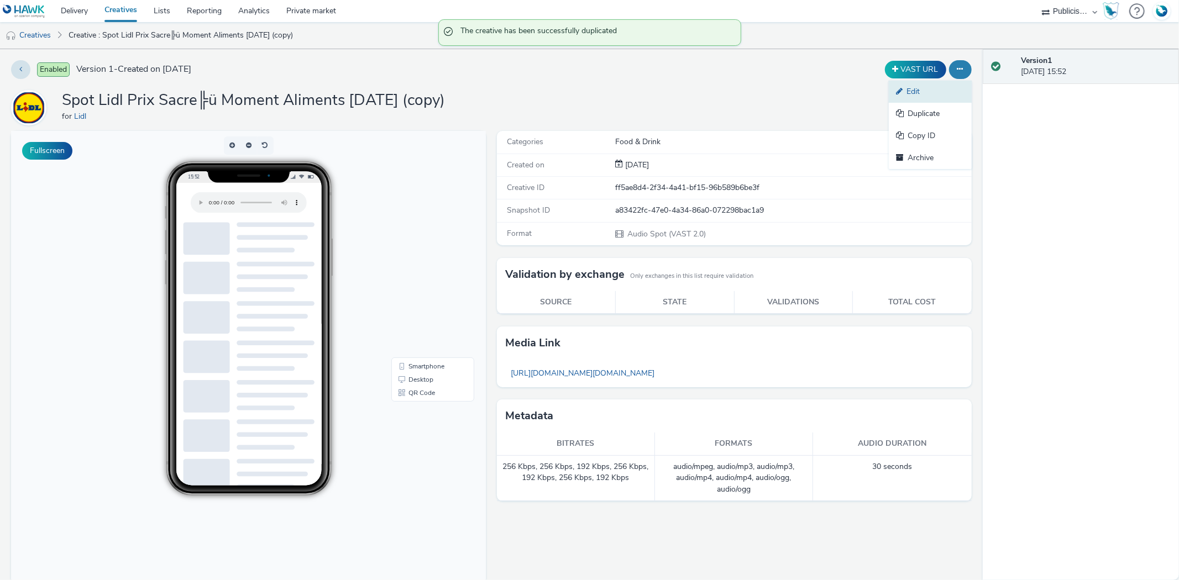
click at [919, 100] on link "Edit" at bounding box center [930, 92] width 83 height 22
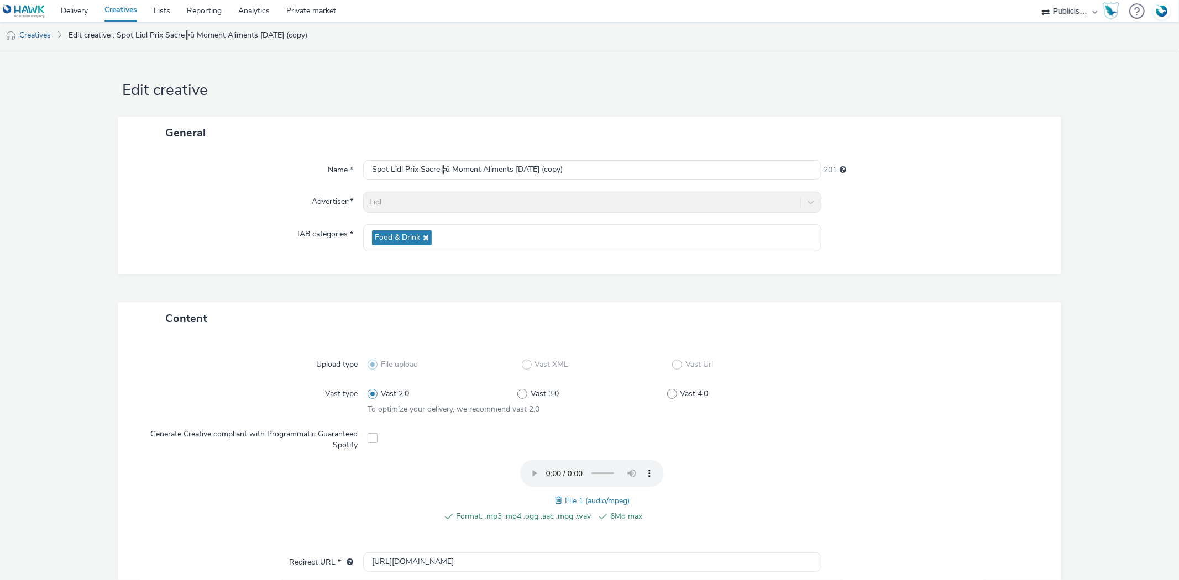
click at [555, 500] on span at bounding box center [560, 501] width 10 height 12
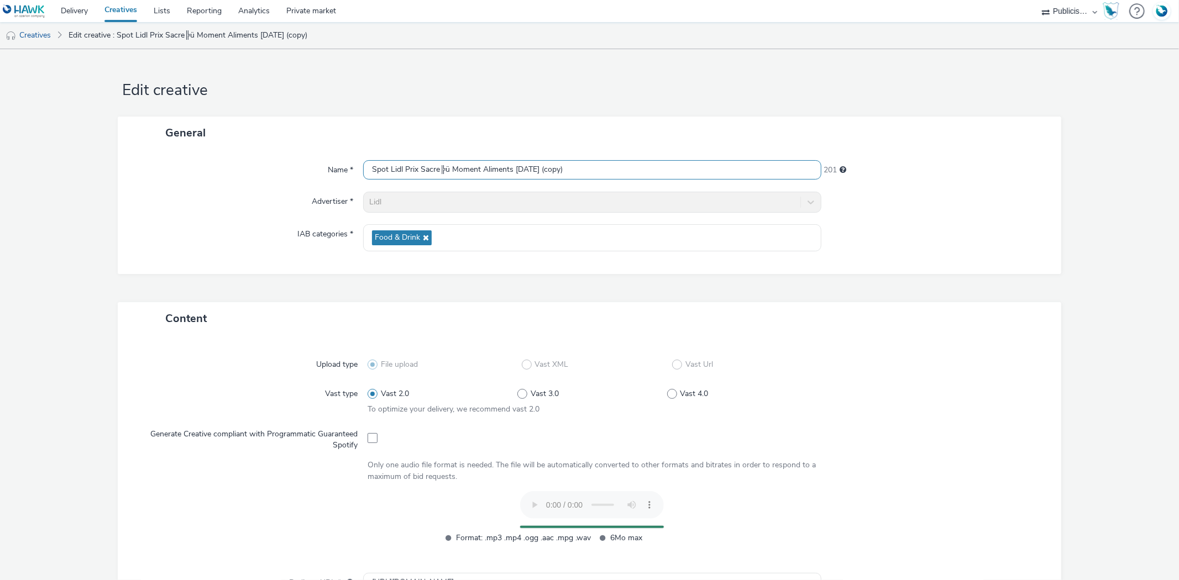
click at [477, 172] on input "Spot Lidl Prix Sacre╠ü Moment Aliments 02-09-25 (copy)" at bounding box center [592, 169] width 458 height 19
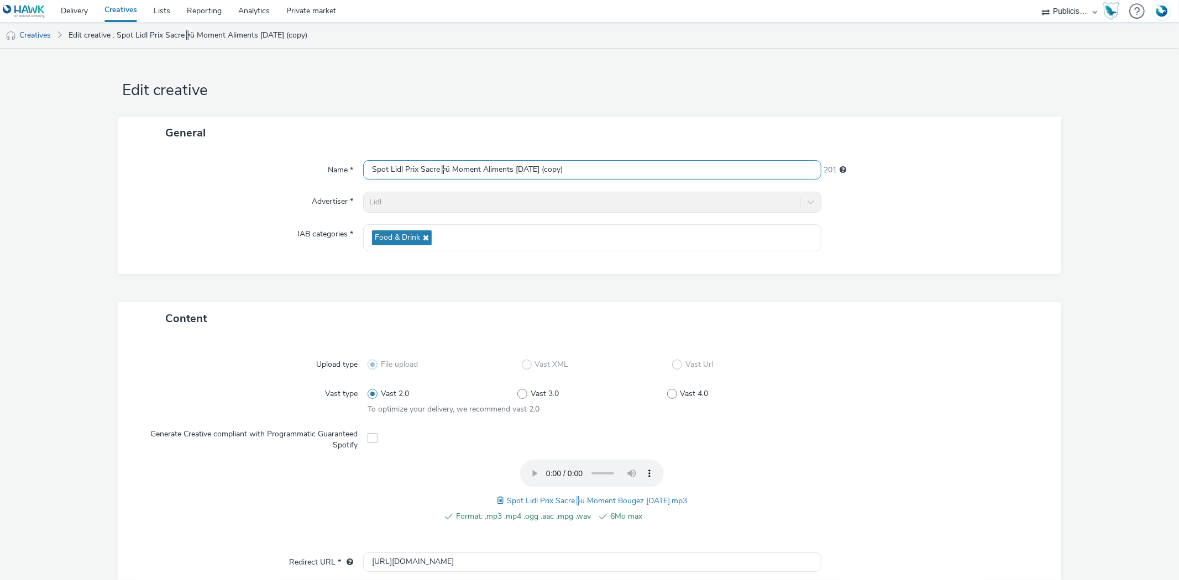
paste input "Bougez 02-09-25"
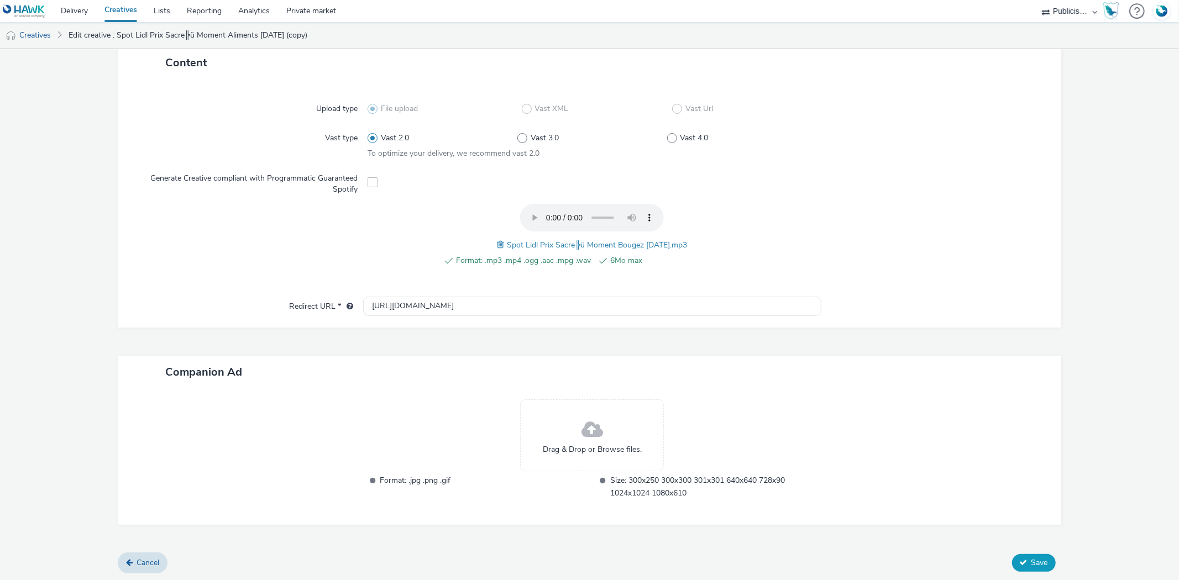
type input "Spot Lidl Prix Sacre╠ü Moment Bougez 02-09-25"
click at [1031, 559] on span "Save" at bounding box center [1039, 563] width 17 height 11
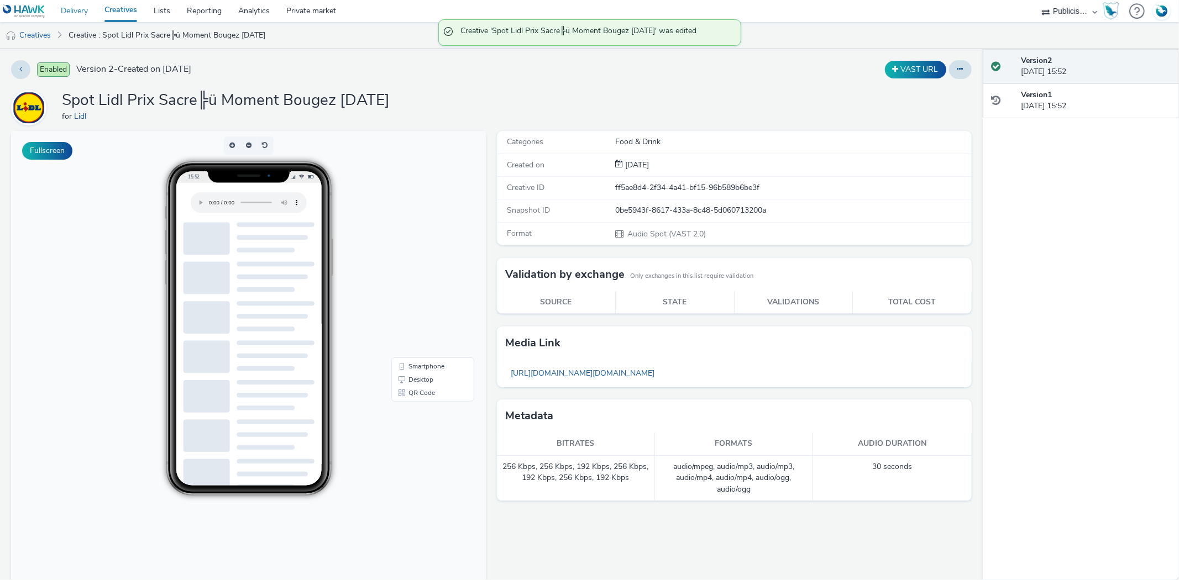
click at [72, 7] on link "Delivery" at bounding box center [75, 11] width 44 height 22
